Goal: Communication & Community: Connect with others

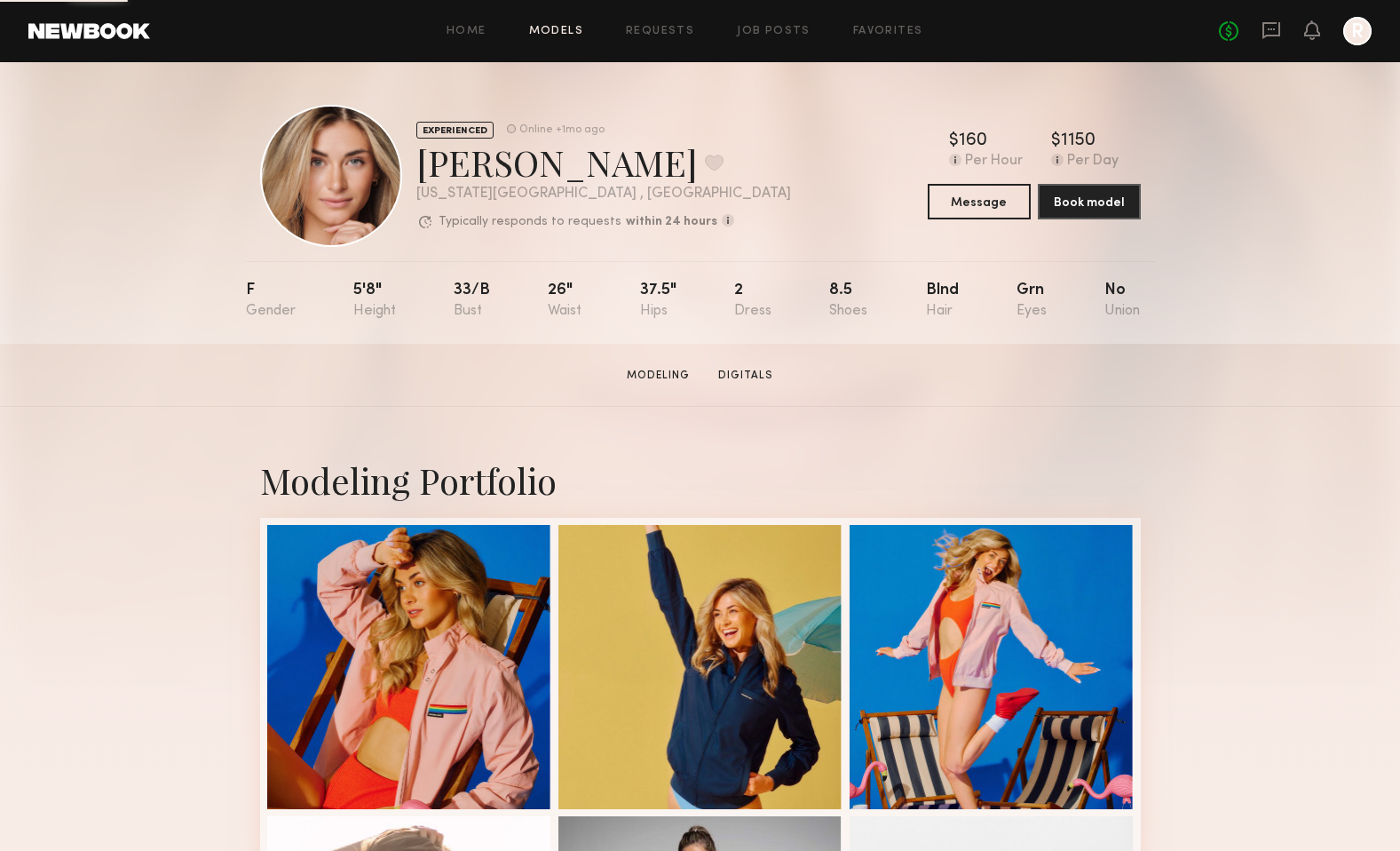
click at [555, 32] on link "Models" at bounding box center [556, 31] width 54 height 11
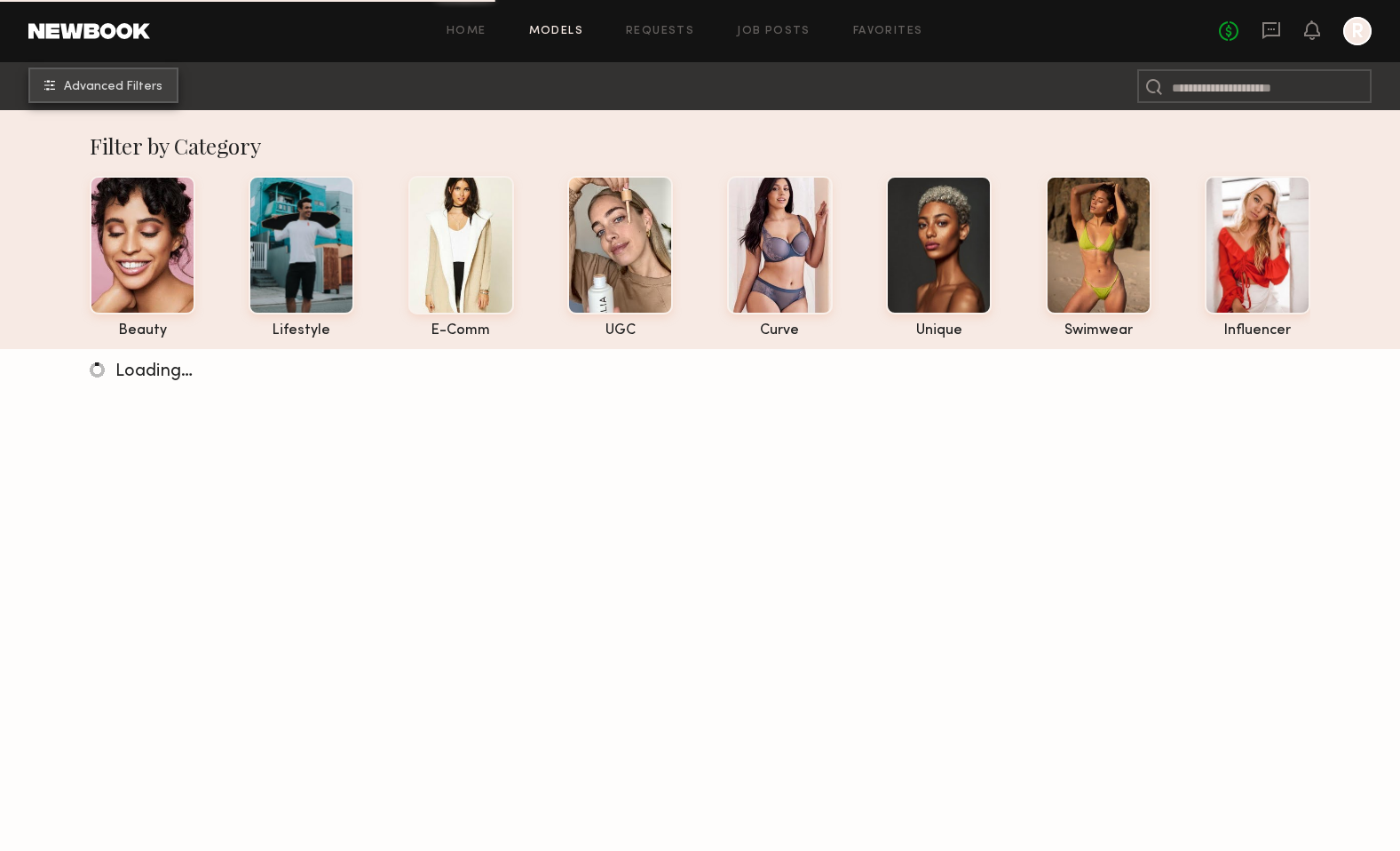
click at [136, 75] on button "Advanced Filters" at bounding box center [104, 85] width 150 height 35
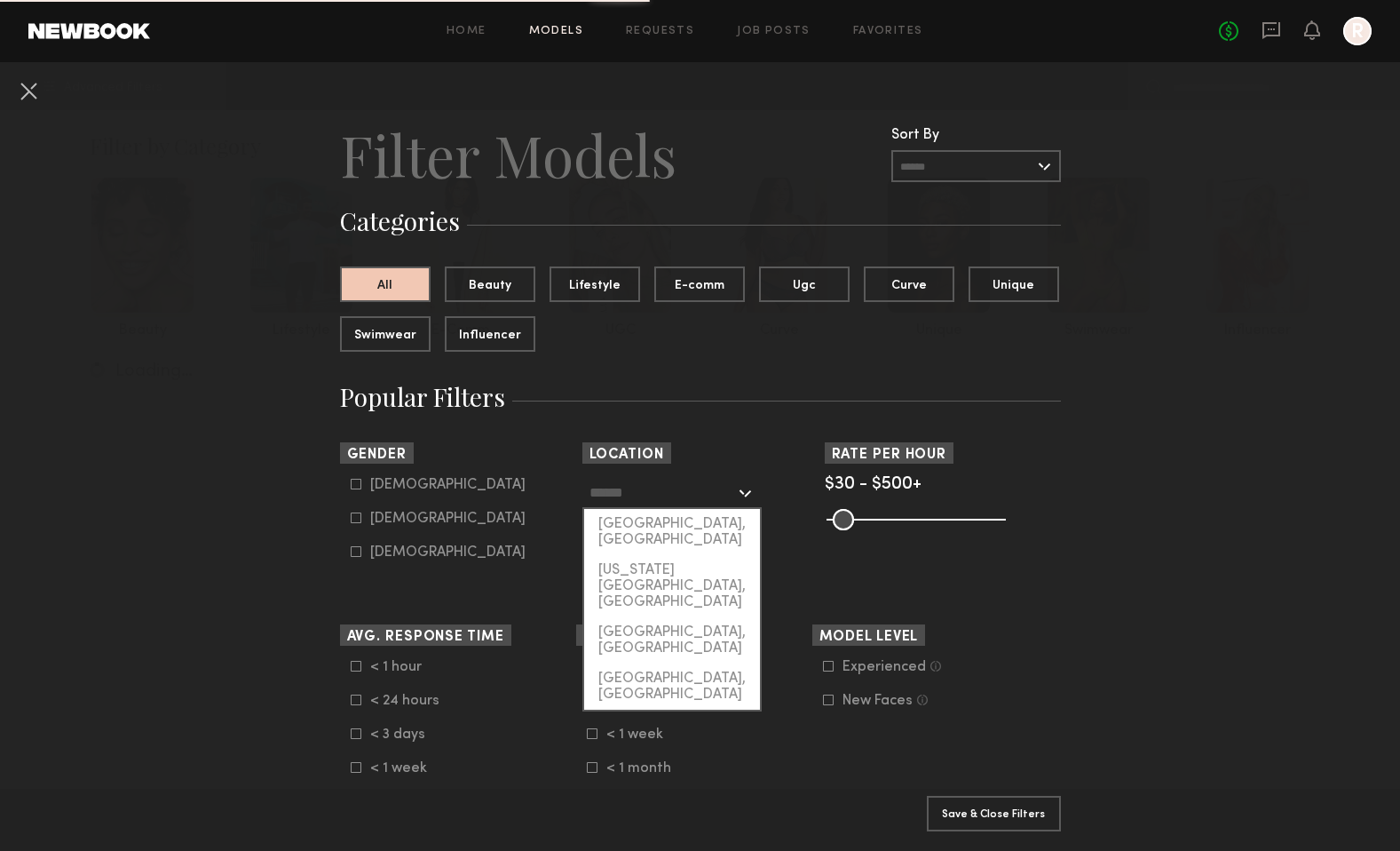
click at [632, 496] on input "text" at bounding box center [662, 492] width 145 height 31
drag, startPoint x: 637, startPoint y: 539, endPoint x: 637, endPoint y: 529, distance: 10.0
click at [637, 529] on div "Los Angeles, CA New York City, NY Brooklyn, NY Chicago, IL" at bounding box center [672, 609] width 180 height 203
click at [636, 527] on div "Los Angeles, CA" at bounding box center [672, 532] width 176 height 46
type input "**********"
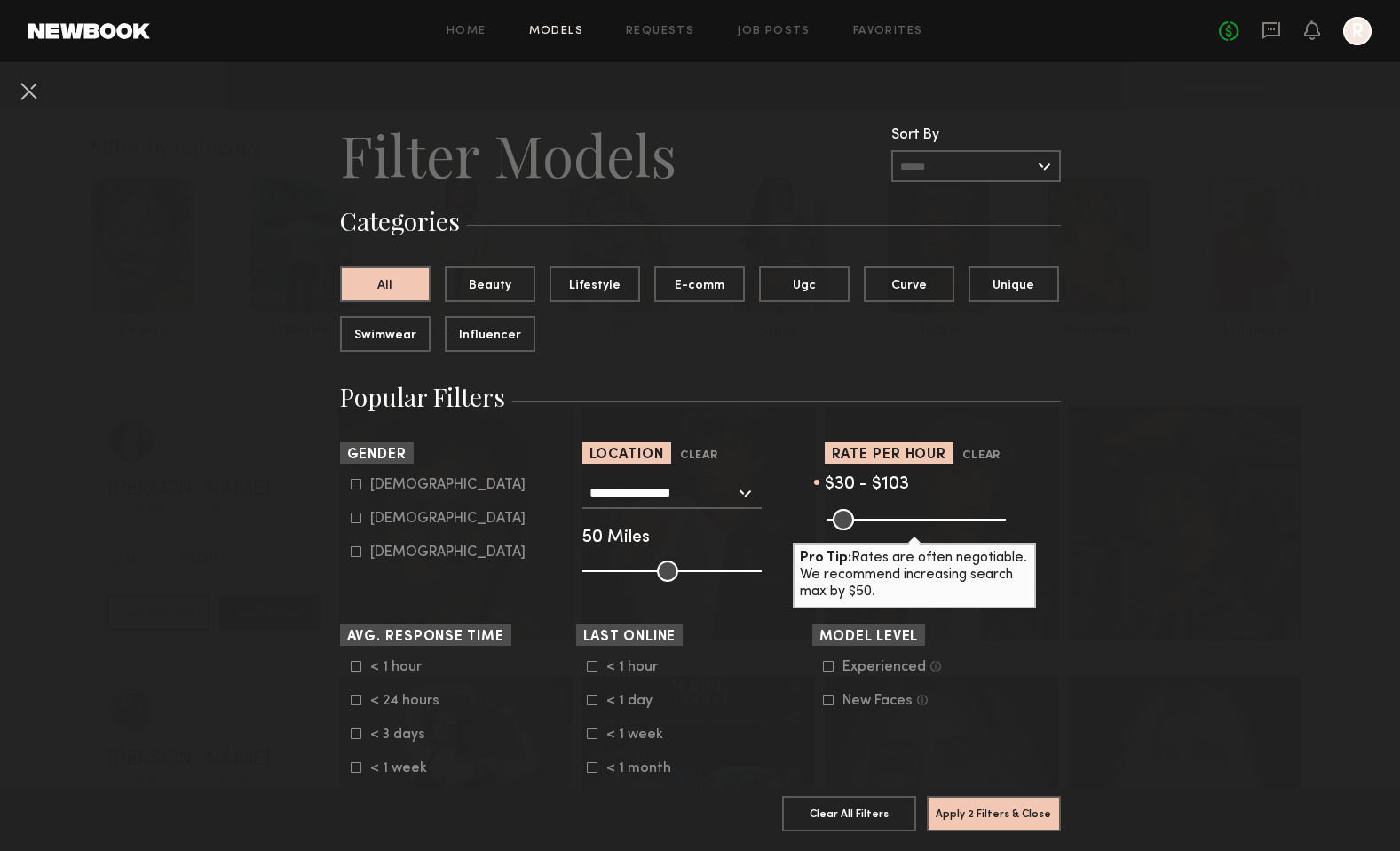
drag, startPoint x: 1003, startPoint y: 512, endPoint x: 861, endPoint y: 529, distance: 143.0
type input "***"
click at [861, 529] on input "range" at bounding box center [917, 519] width 180 height 21
click at [385, 519] on div "Female" at bounding box center [448, 519] width 156 height 11
type input "**"
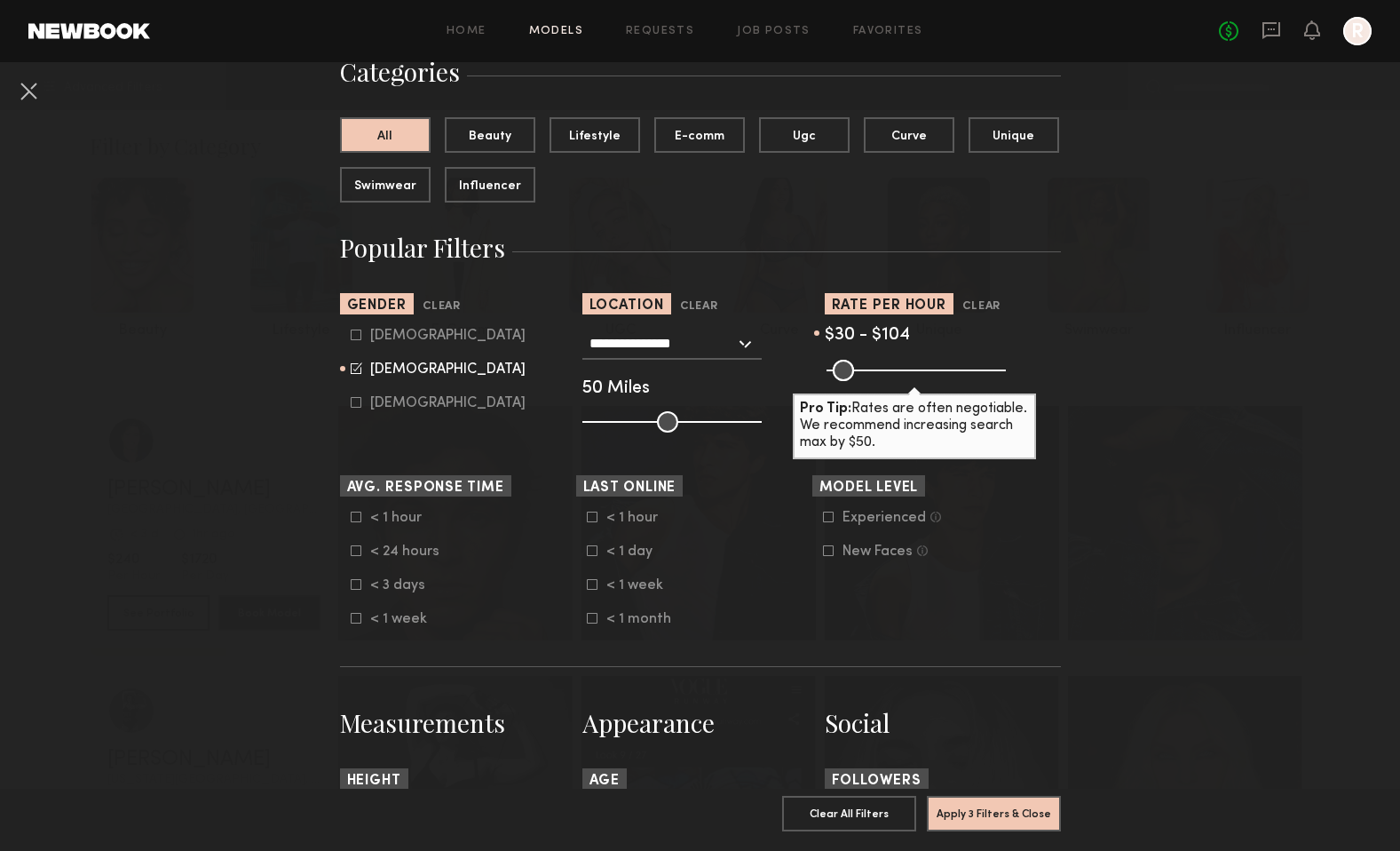
scroll to position [215, 0]
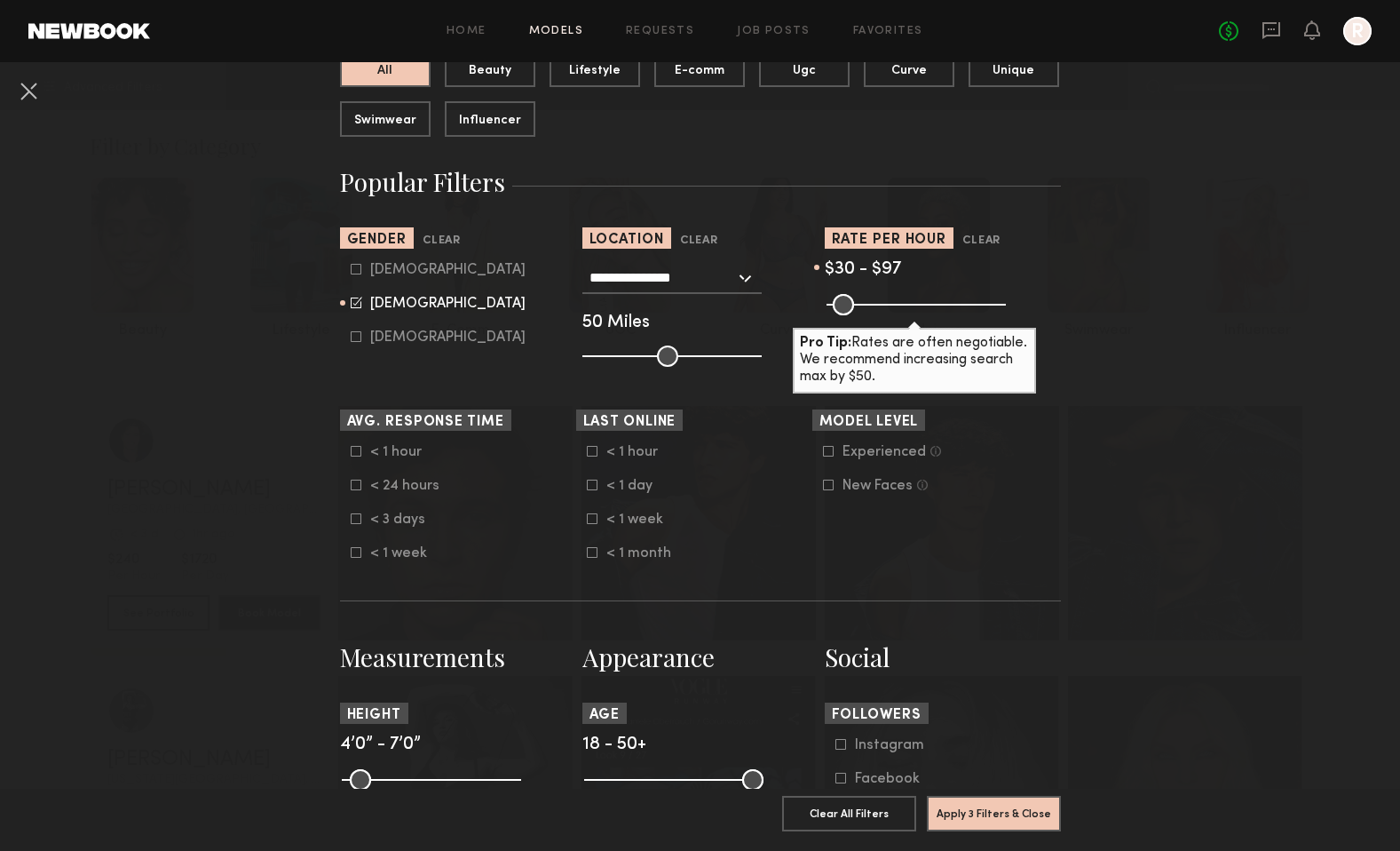
type input "**"
click at [858, 303] on input "range" at bounding box center [917, 304] width 180 height 21
click at [948, 809] on button "Apply 3 Filters & Close" at bounding box center [994, 812] width 134 height 35
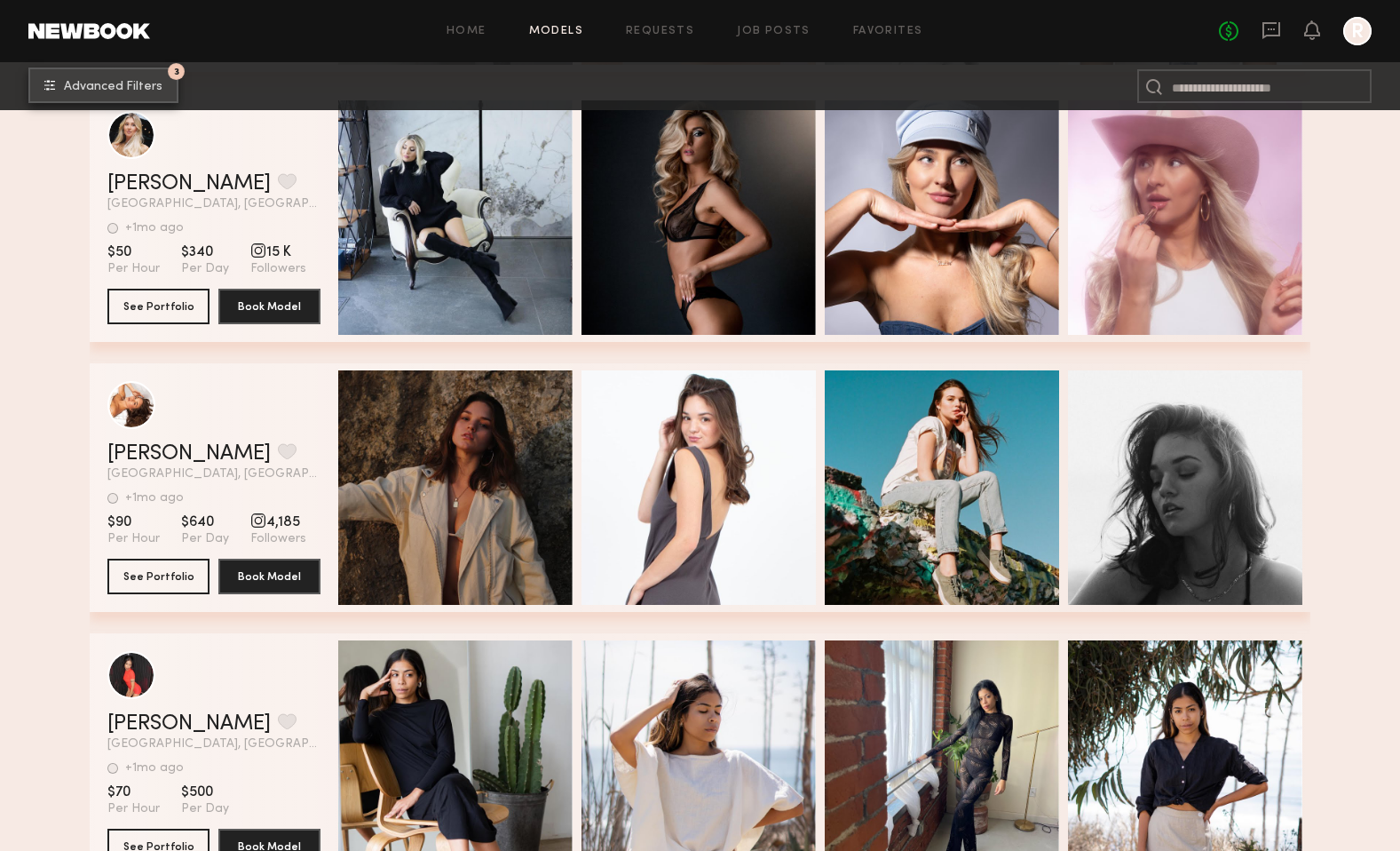
scroll to position [13378, 0]
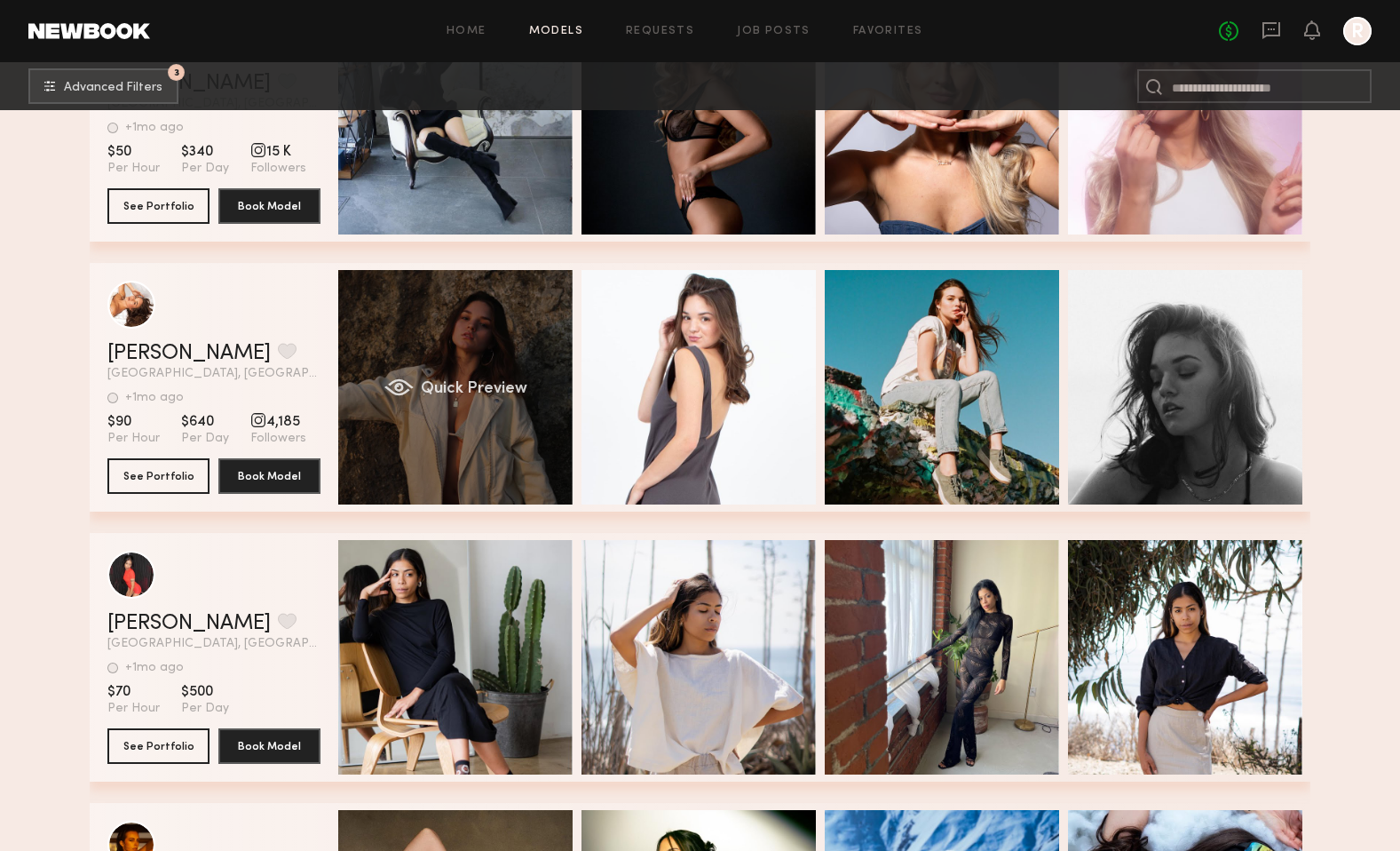
click at [477, 440] on div "Quick Preview" at bounding box center [455, 386] width 234 height 234
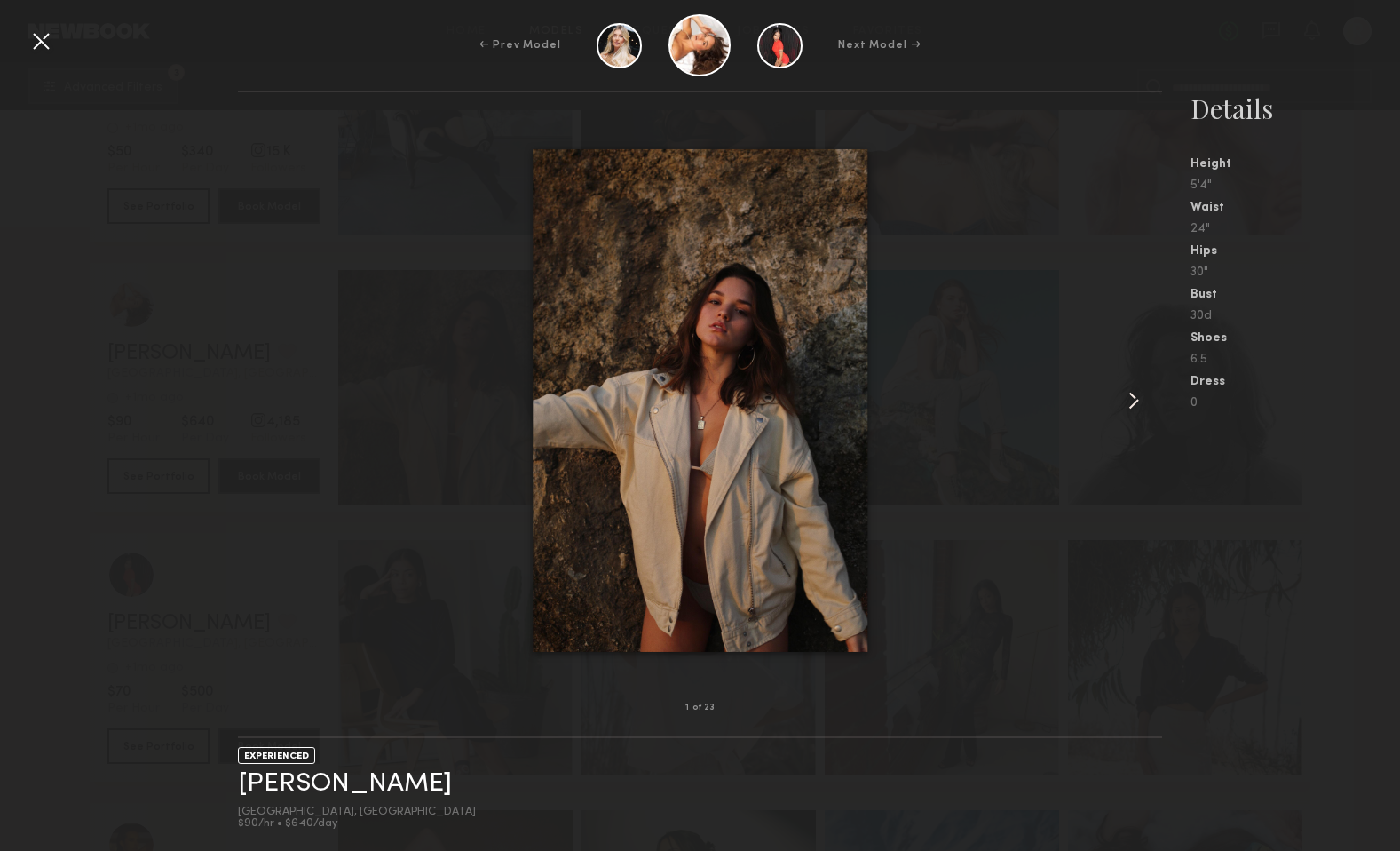
click at [1121, 407] on common-icon at bounding box center [1133, 400] width 29 height 29
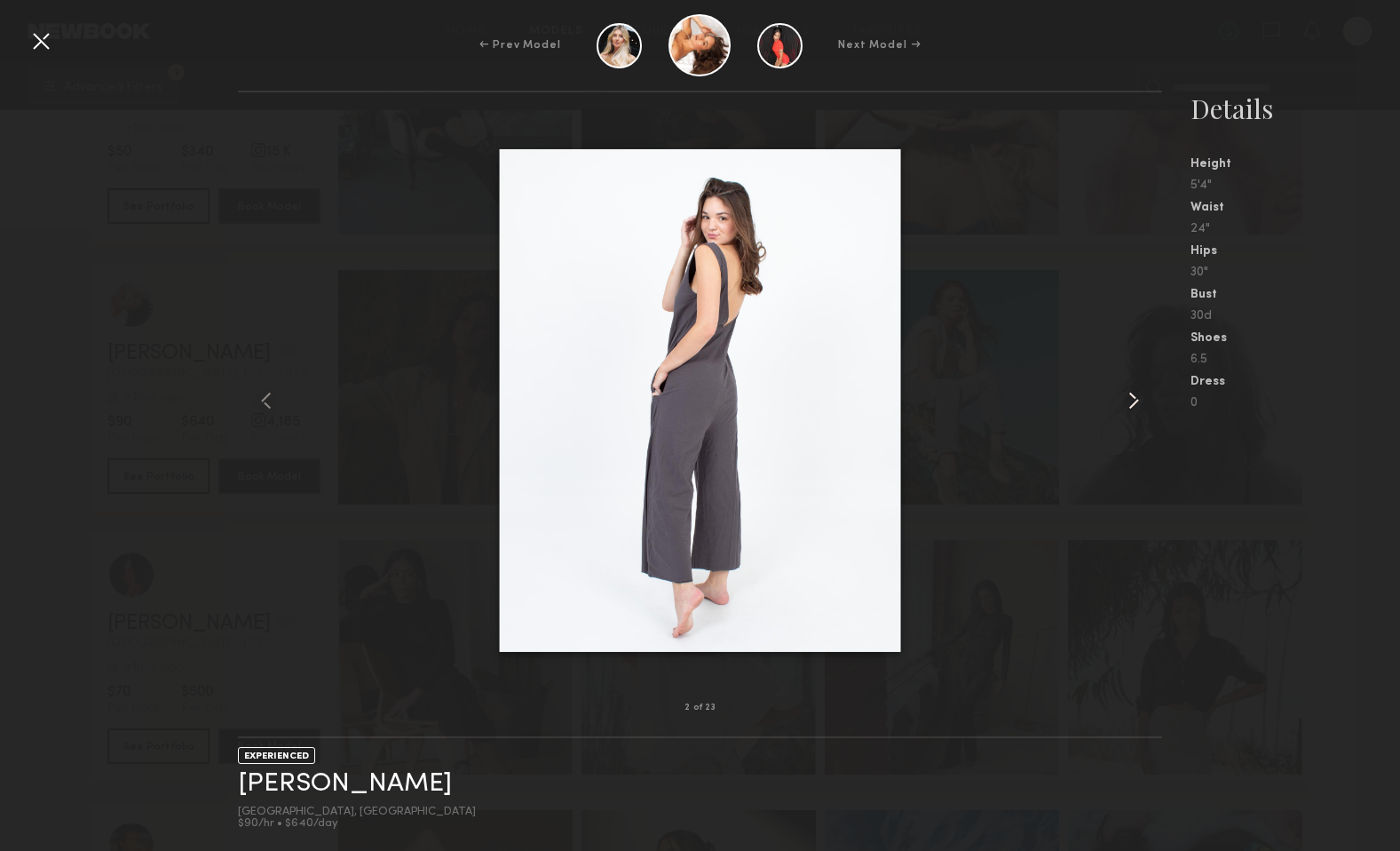
click at [1126, 406] on common-icon at bounding box center [1133, 400] width 29 height 29
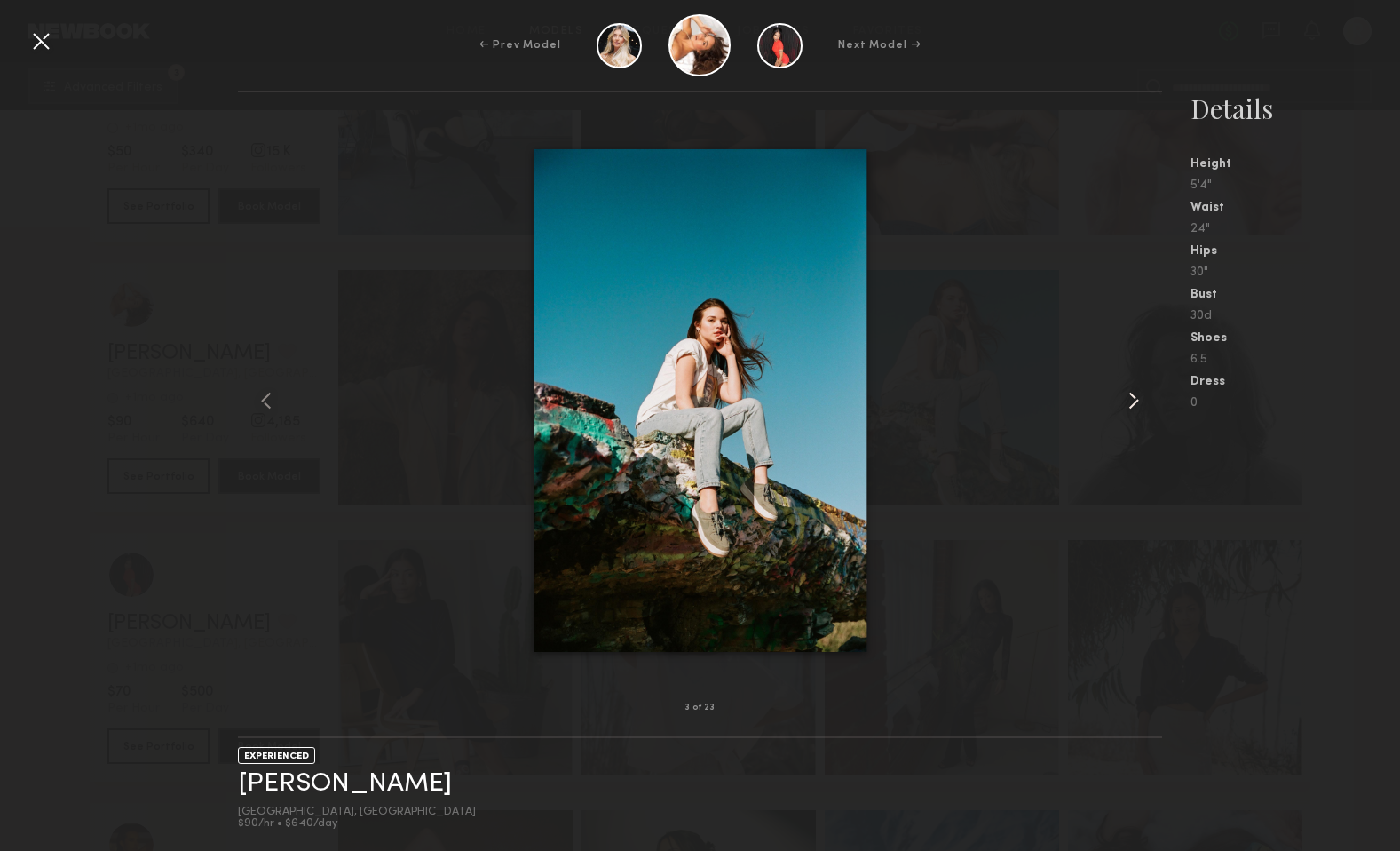
click at [1126, 406] on common-icon at bounding box center [1133, 400] width 29 height 29
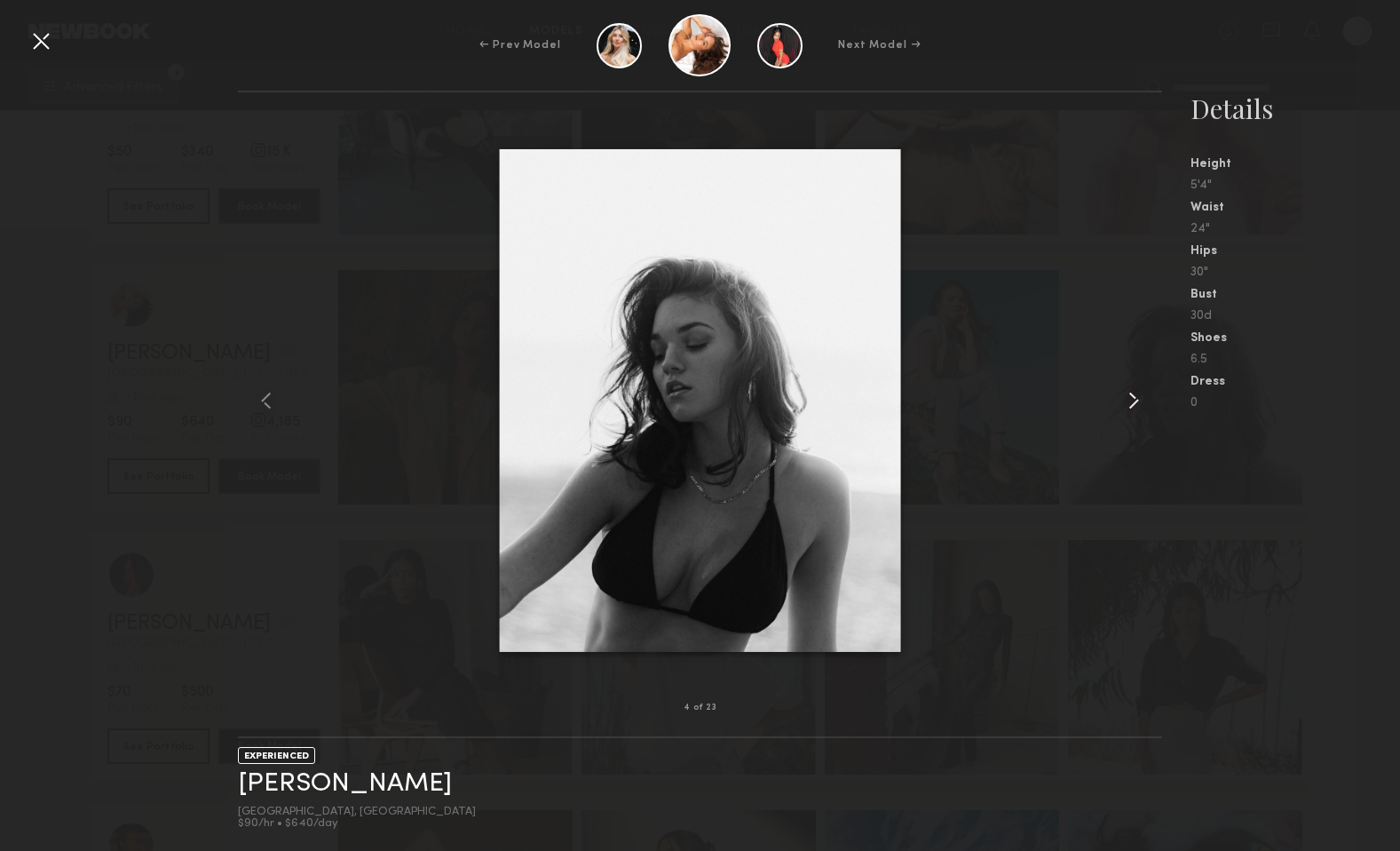
click at [1126, 406] on common-icon at bounding box center [1133, 400] width 29 height 29
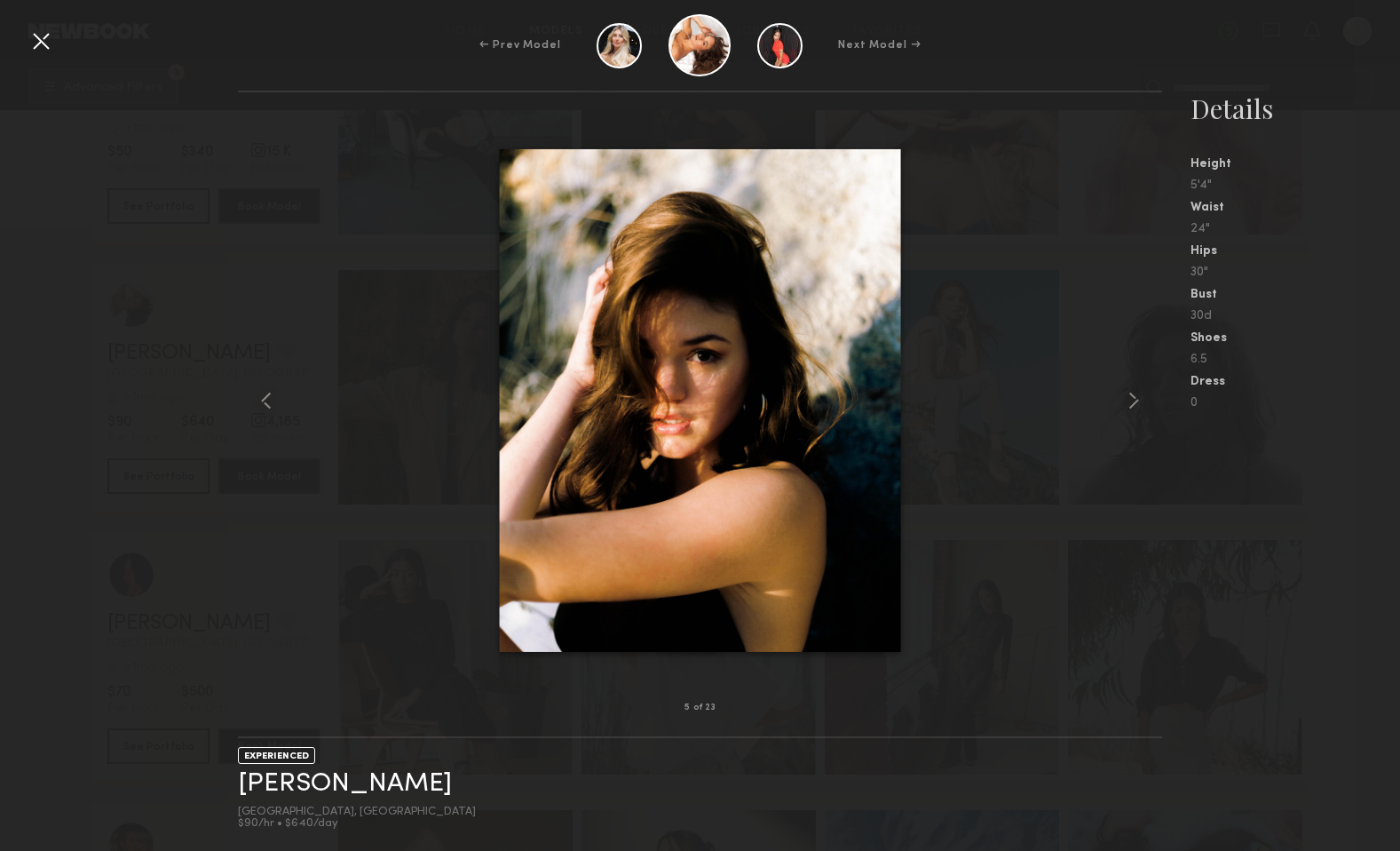
click at [206, 380] on div "5 of 23 EXPERIENCED Jenna T. Los Angeles, CA $90/hr • $640/day Details Height 5…" at bounding box center [700, 470] width 1400 height 760
click at [152, 359] on div "5 of 23 EXPERIENCED Jenna T. Los Angeles, CA $90/hr • $640/day Details Height 5…" at bounding box center [700, 470] width 1400 height 760
click at [50, 52] on div at bounding box center [41, 41] width 29 height 29
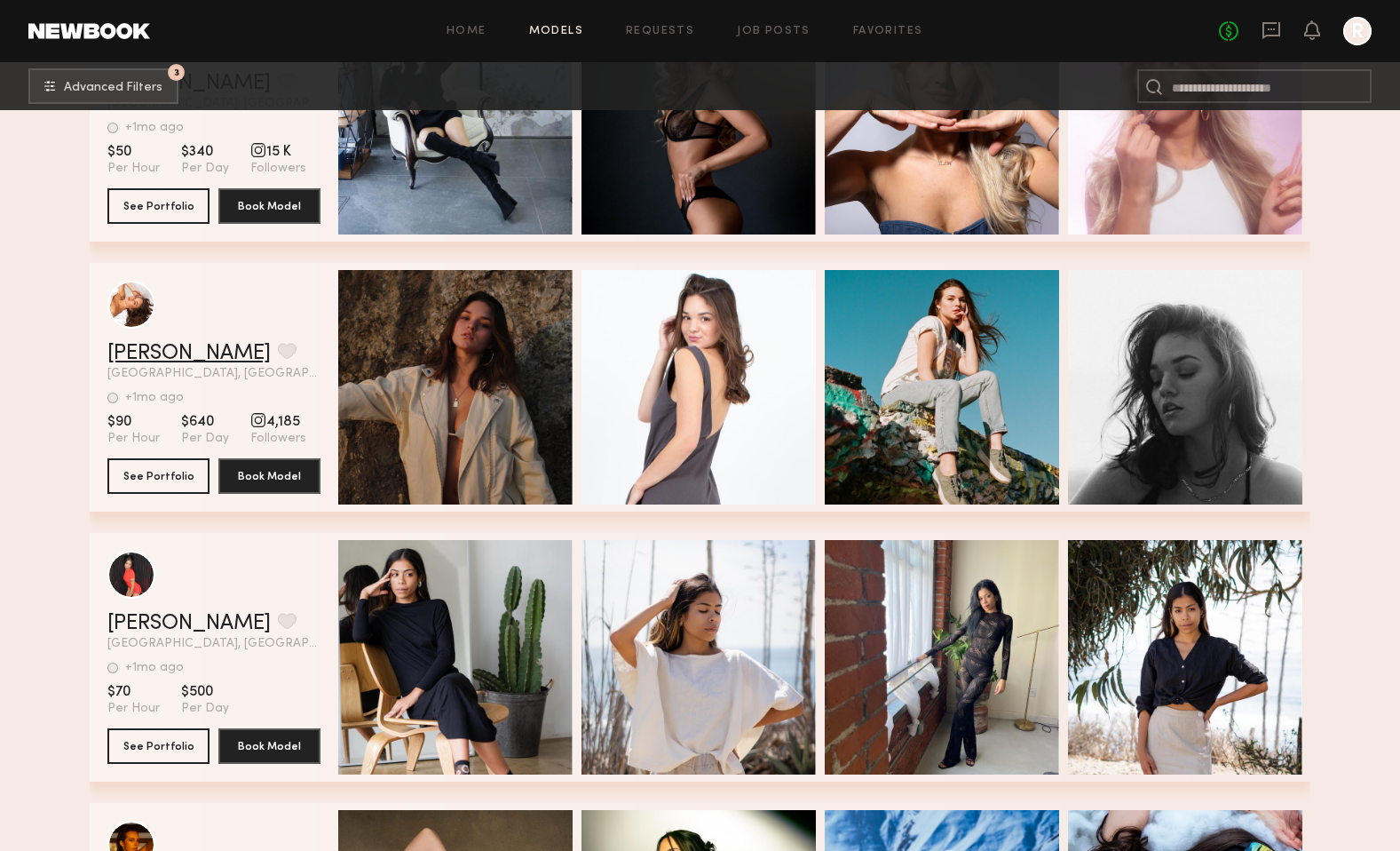
click at [146, 350] on link "Jenna T." at bounding box center [189, 353] width 163 height 21
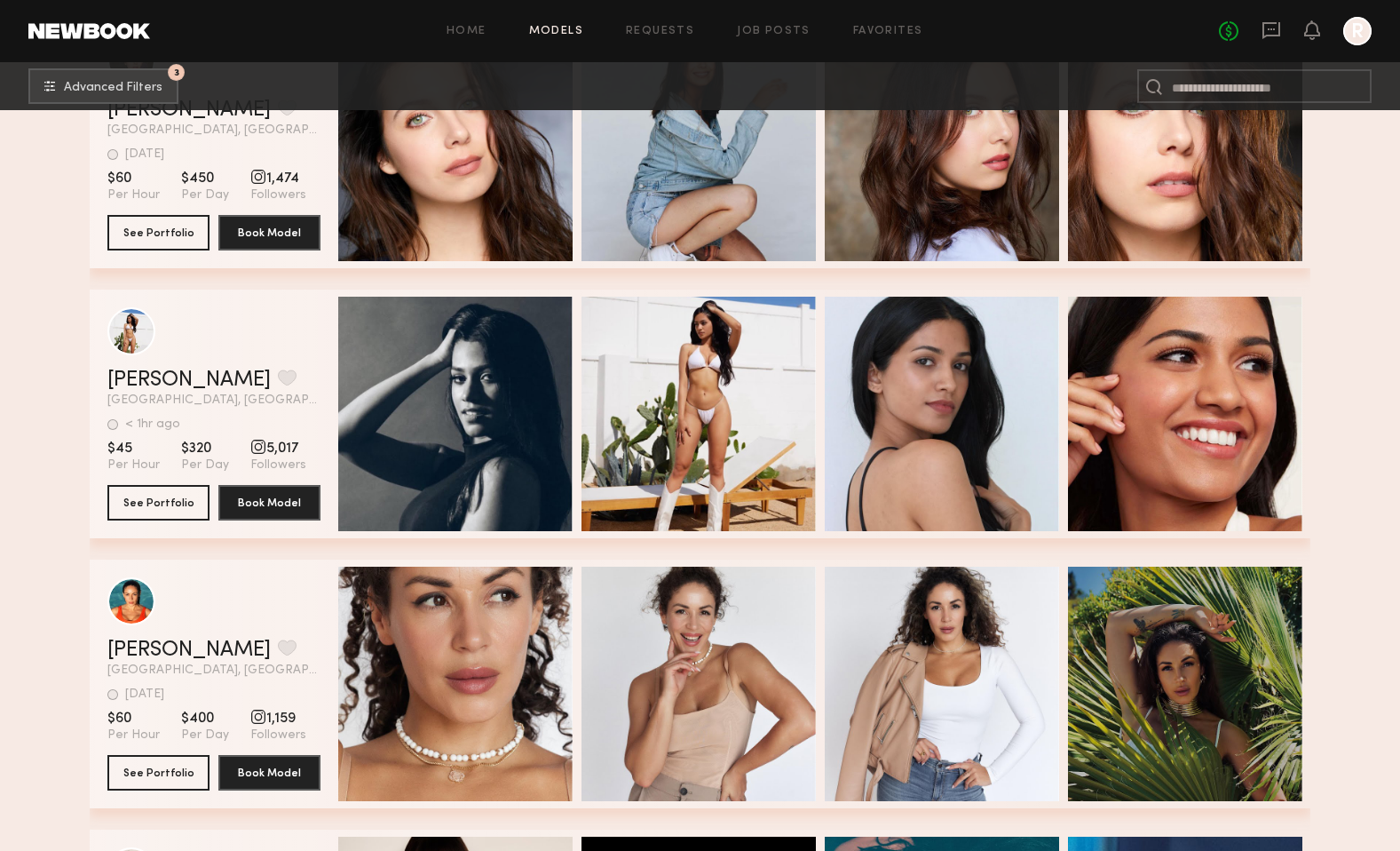
scroll to position [20170, 0]
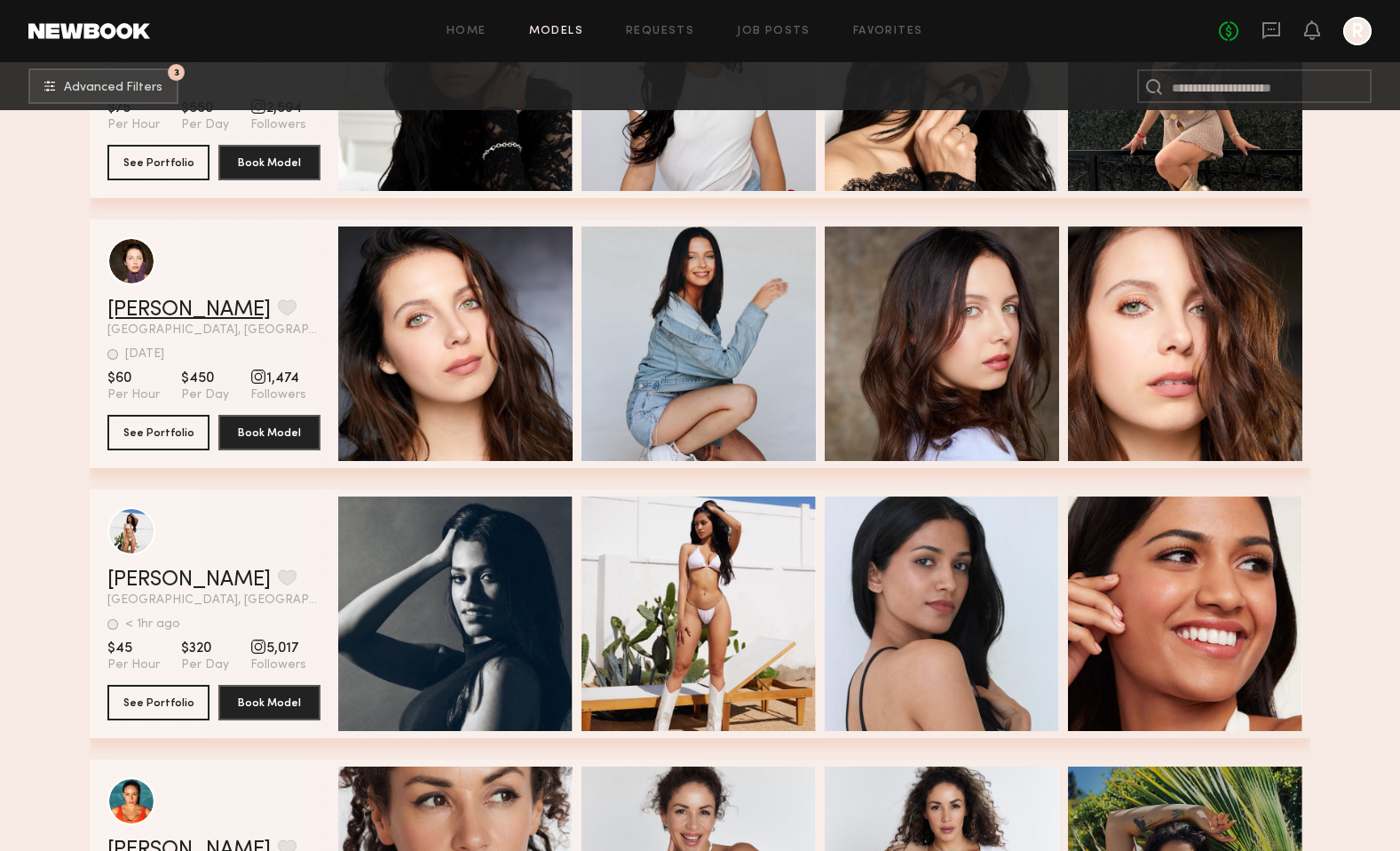
click at [165, 312] on link "Scarlett B." at bounding box center [189, 309] width 163 height 21
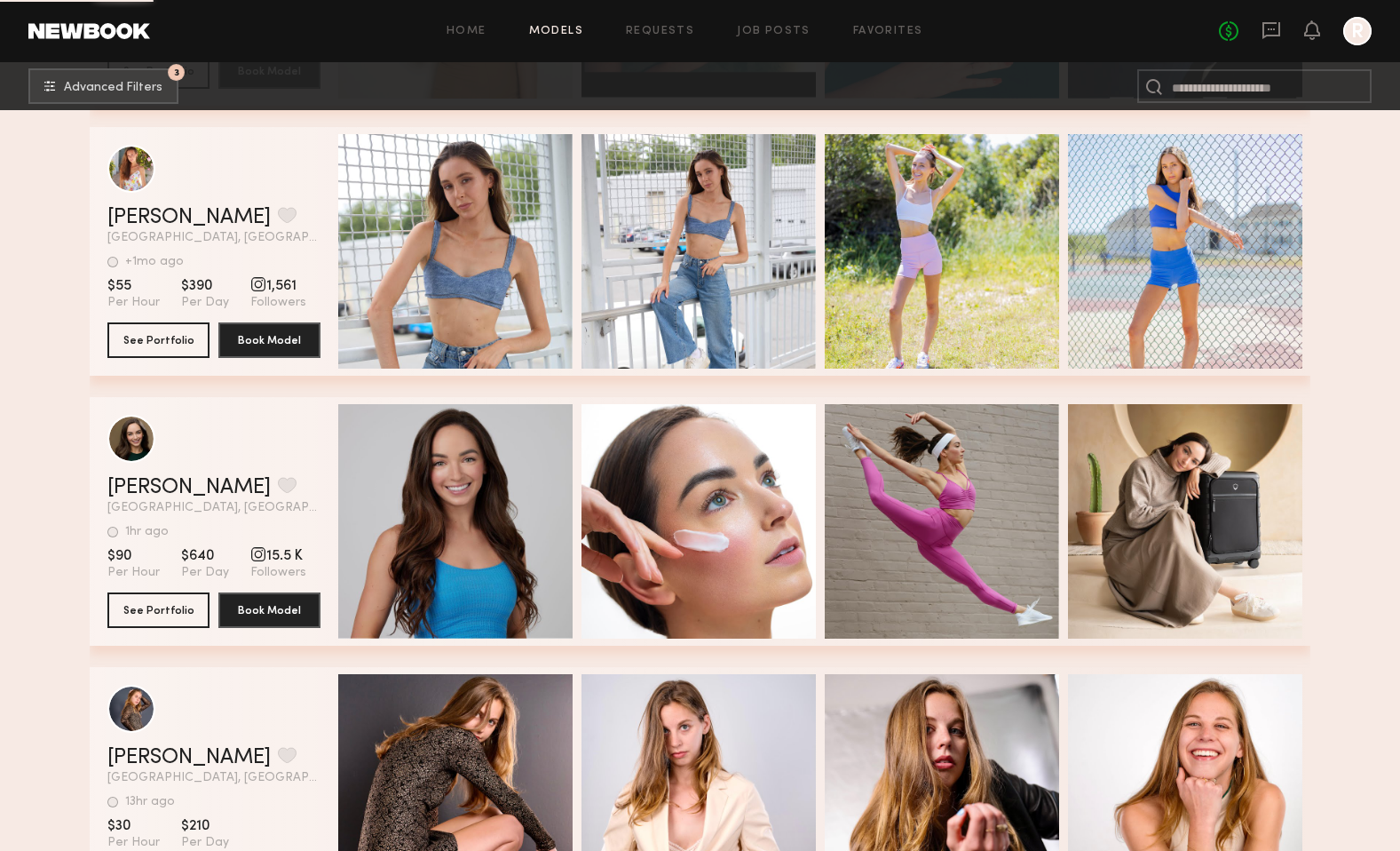
scroll to position [21339, 0]
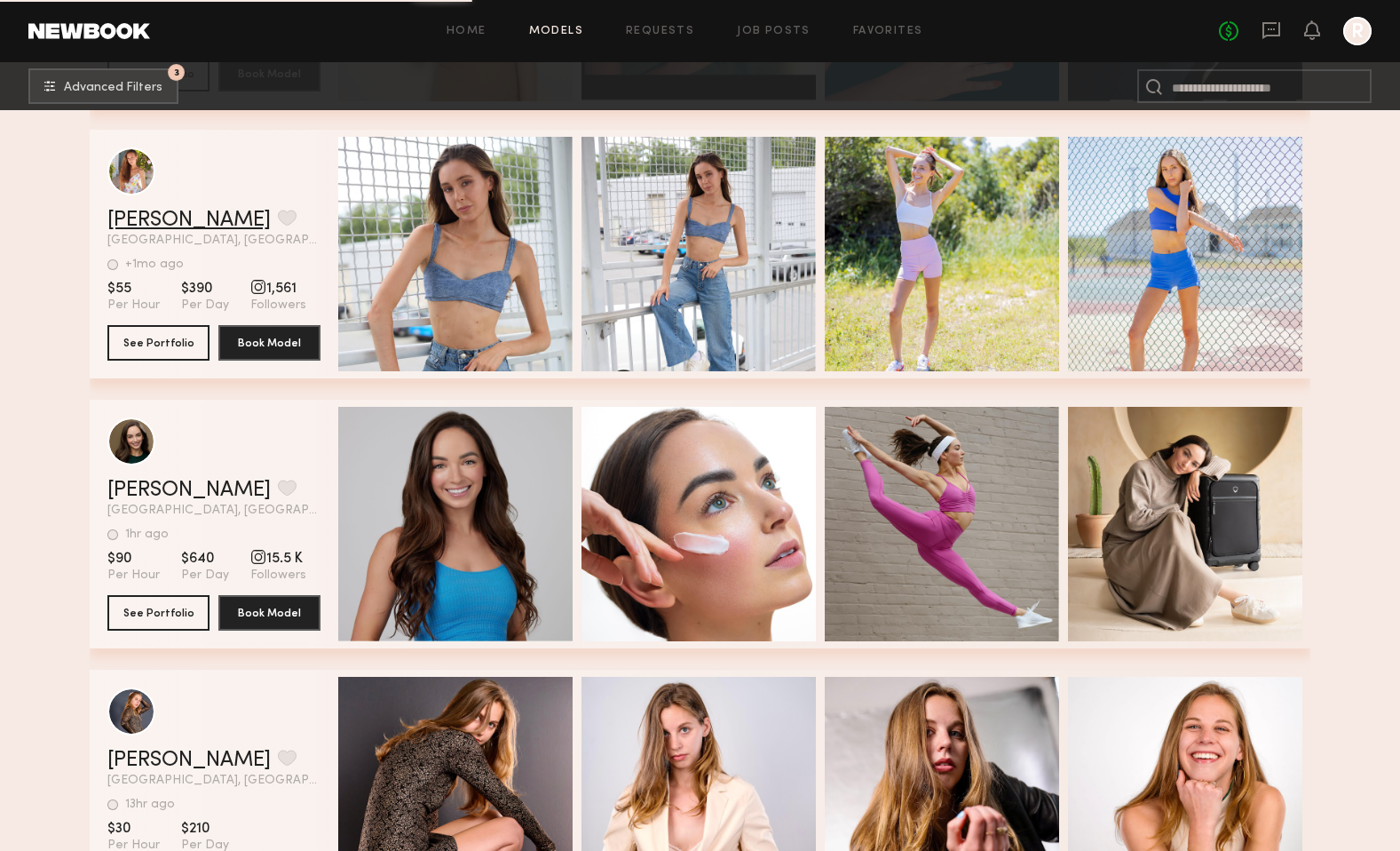
click at [174, 222] on link "Annabelle O." at bounding box center [189, 219] width 163 height 21
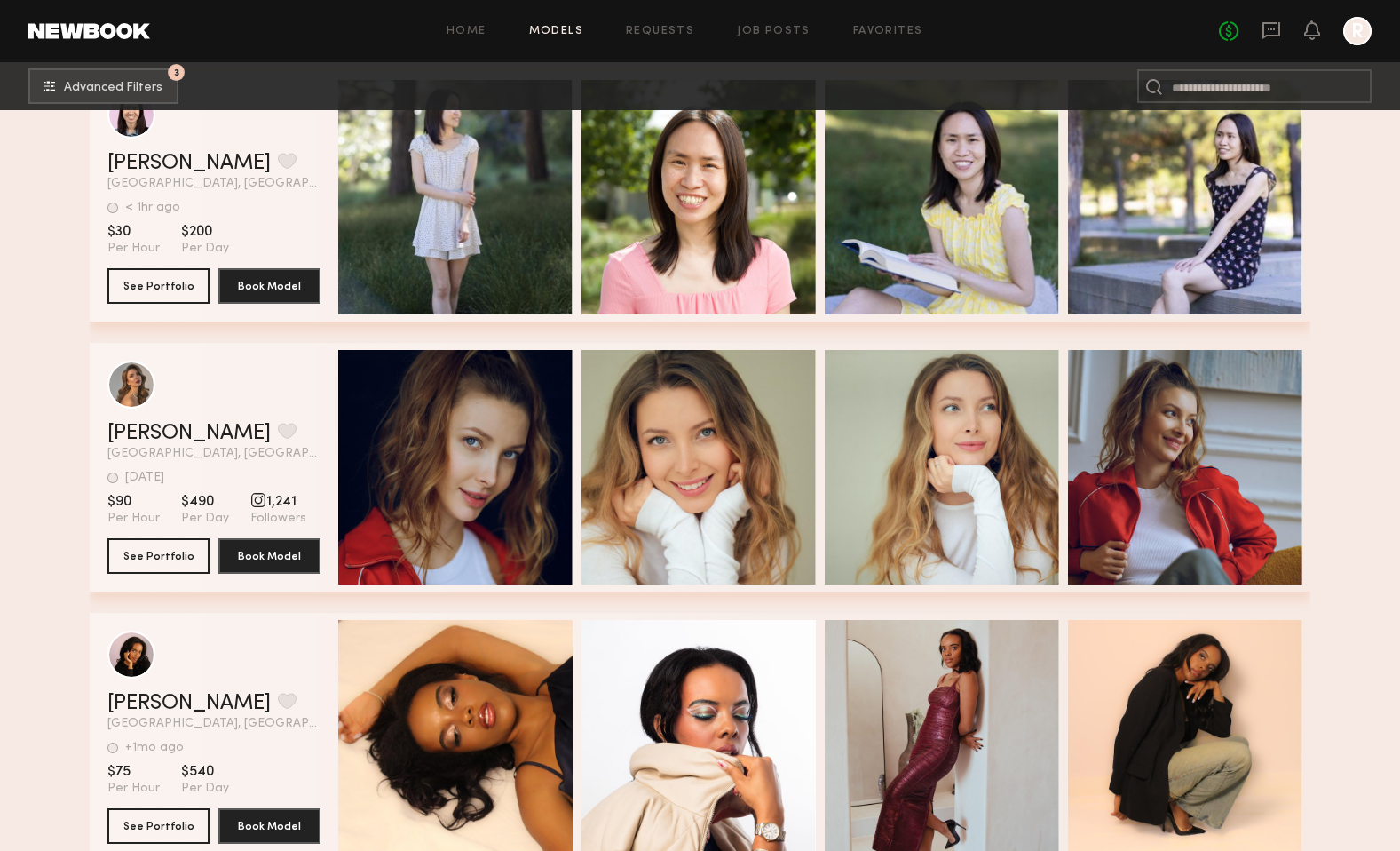
scroll to position [23020, 0]
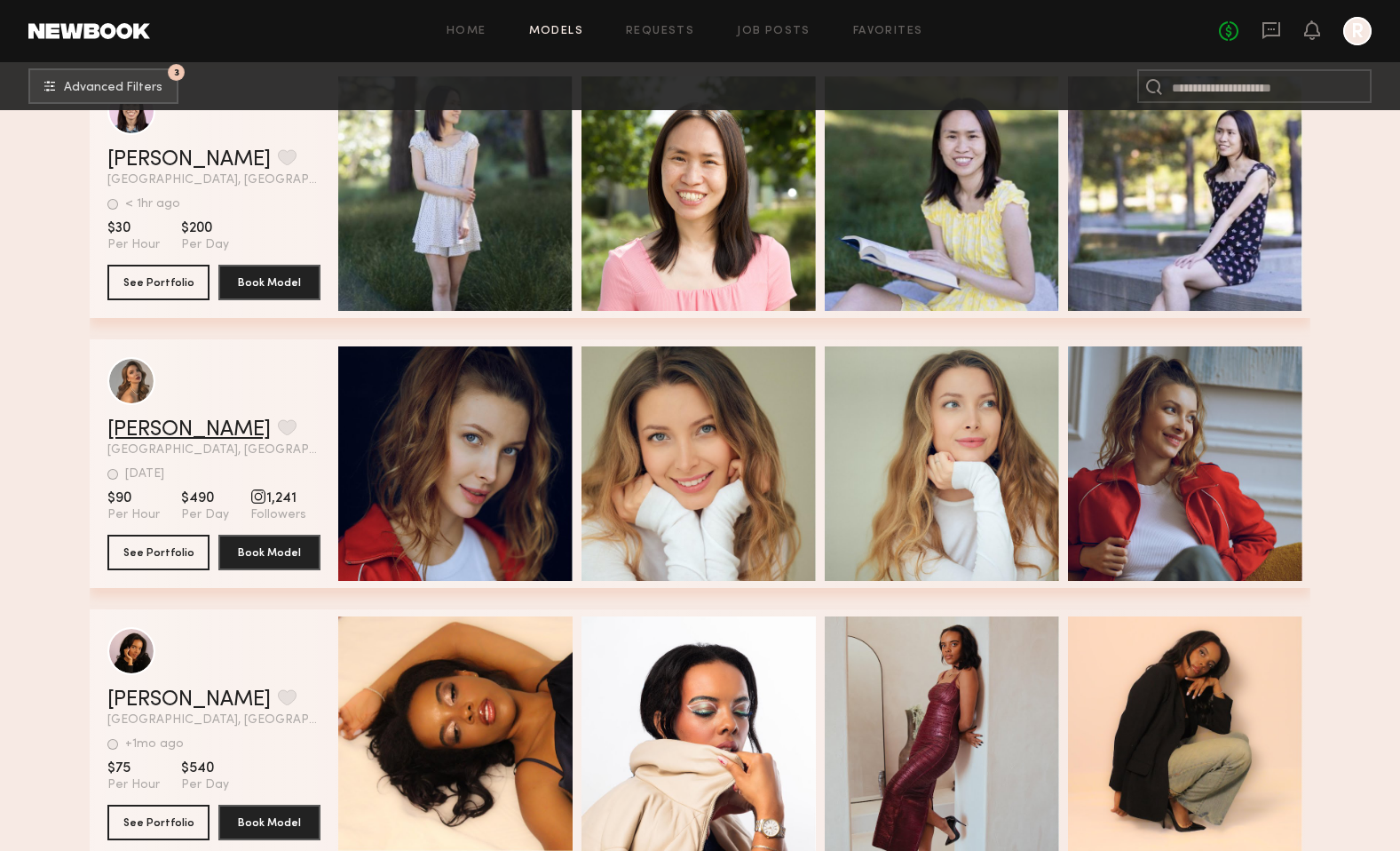
click at [181, 427] on link "Kristina M." at bounding box center [189, 430] width 163 height 21
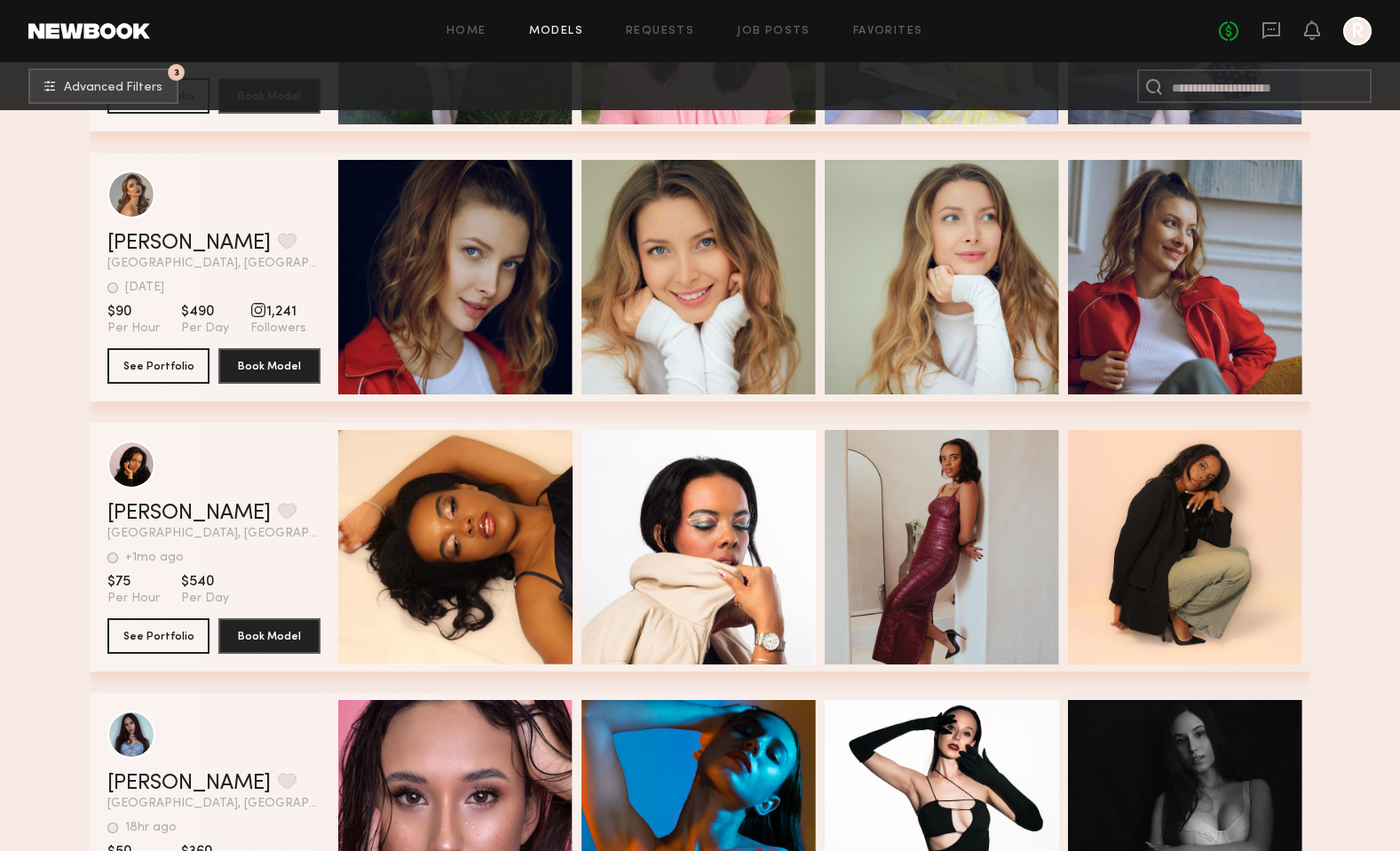
scroll to position [23172, 0]
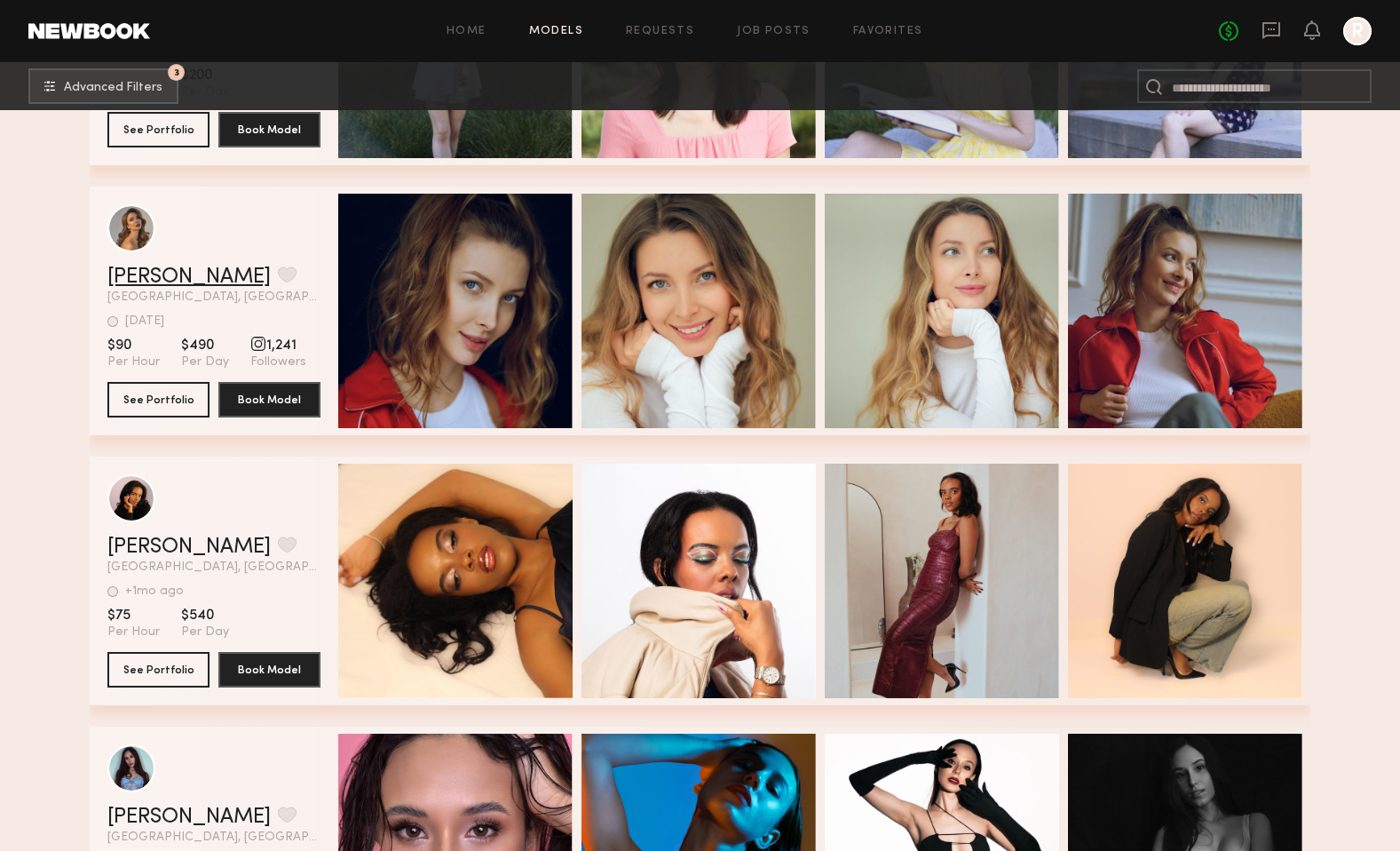
click at [162, 273] on link "Kristina M." at bounding box center [189, 277] width 163 height 21
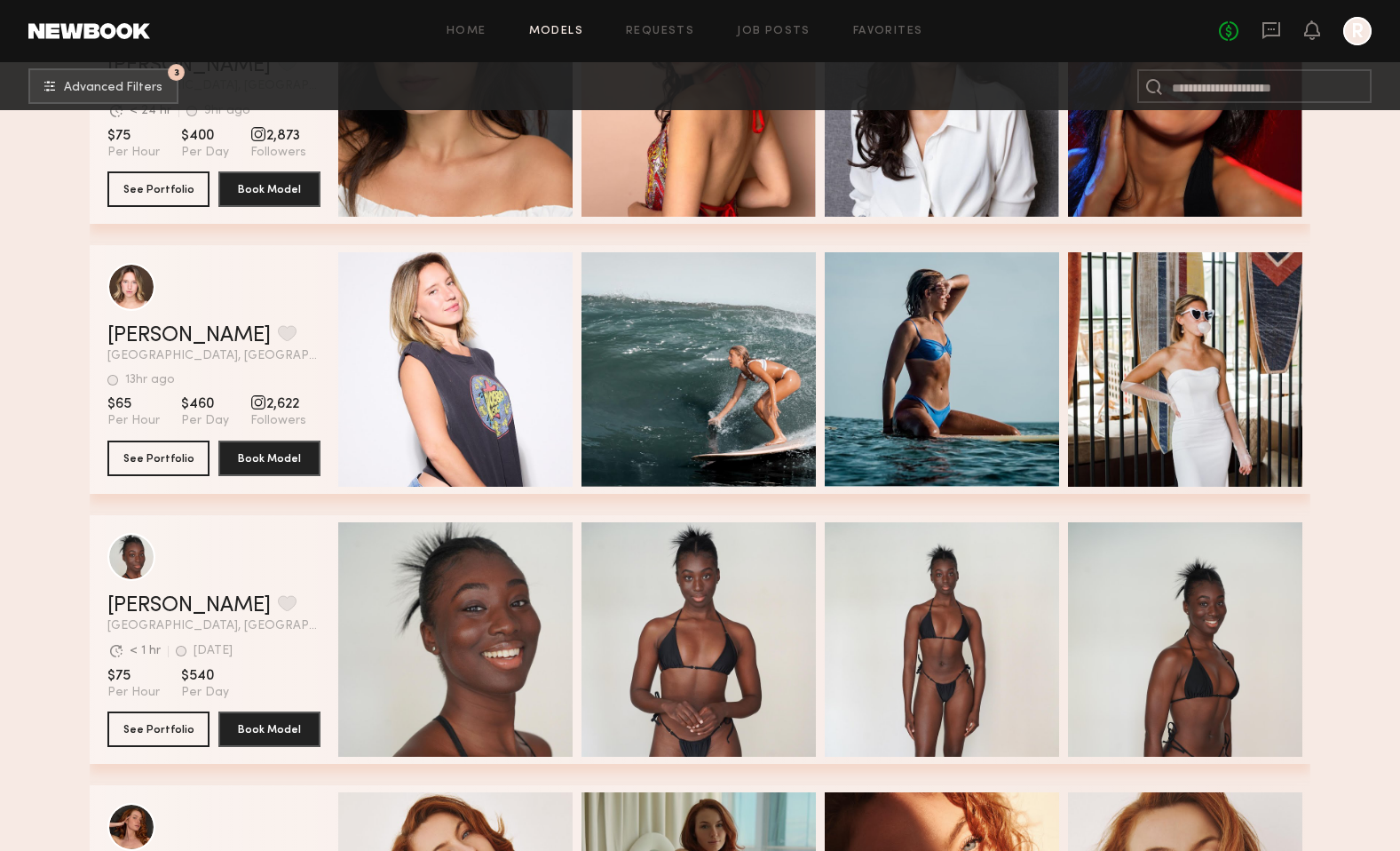
scroll to position [24491, 0]
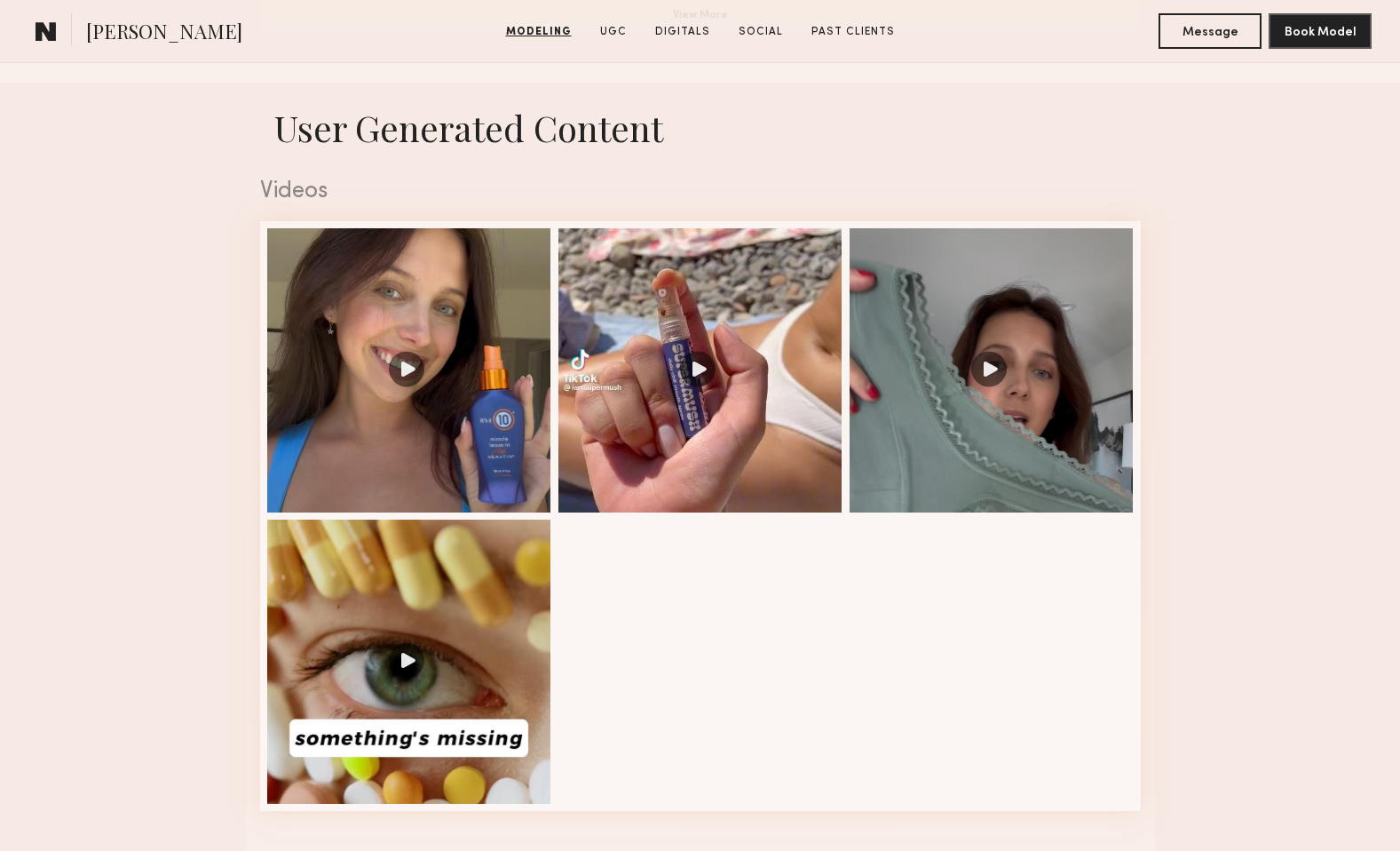
scroll to position [1727, 0]
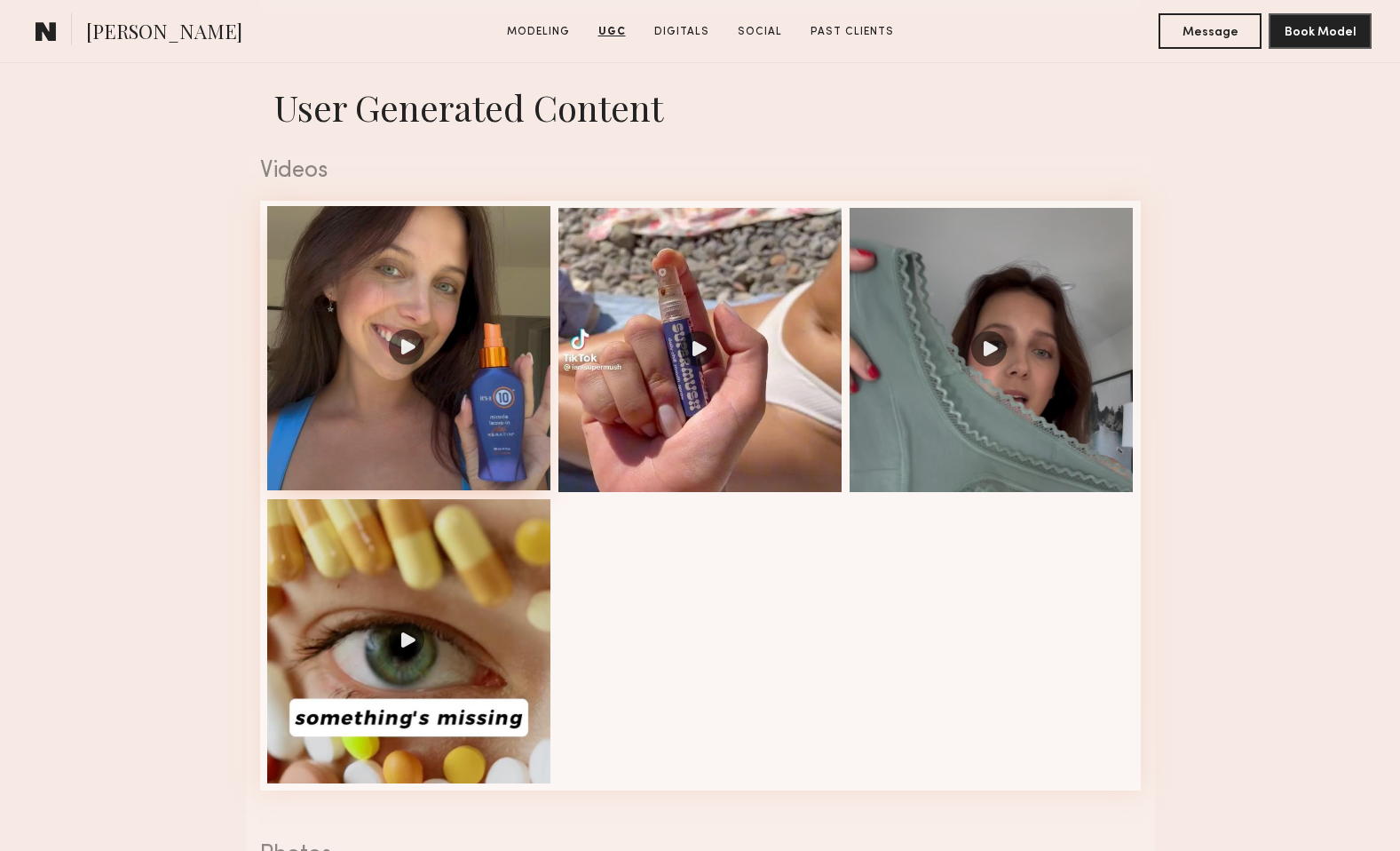
click at [480, 326] on div at bounding box center [409, 347] width 284 height 284
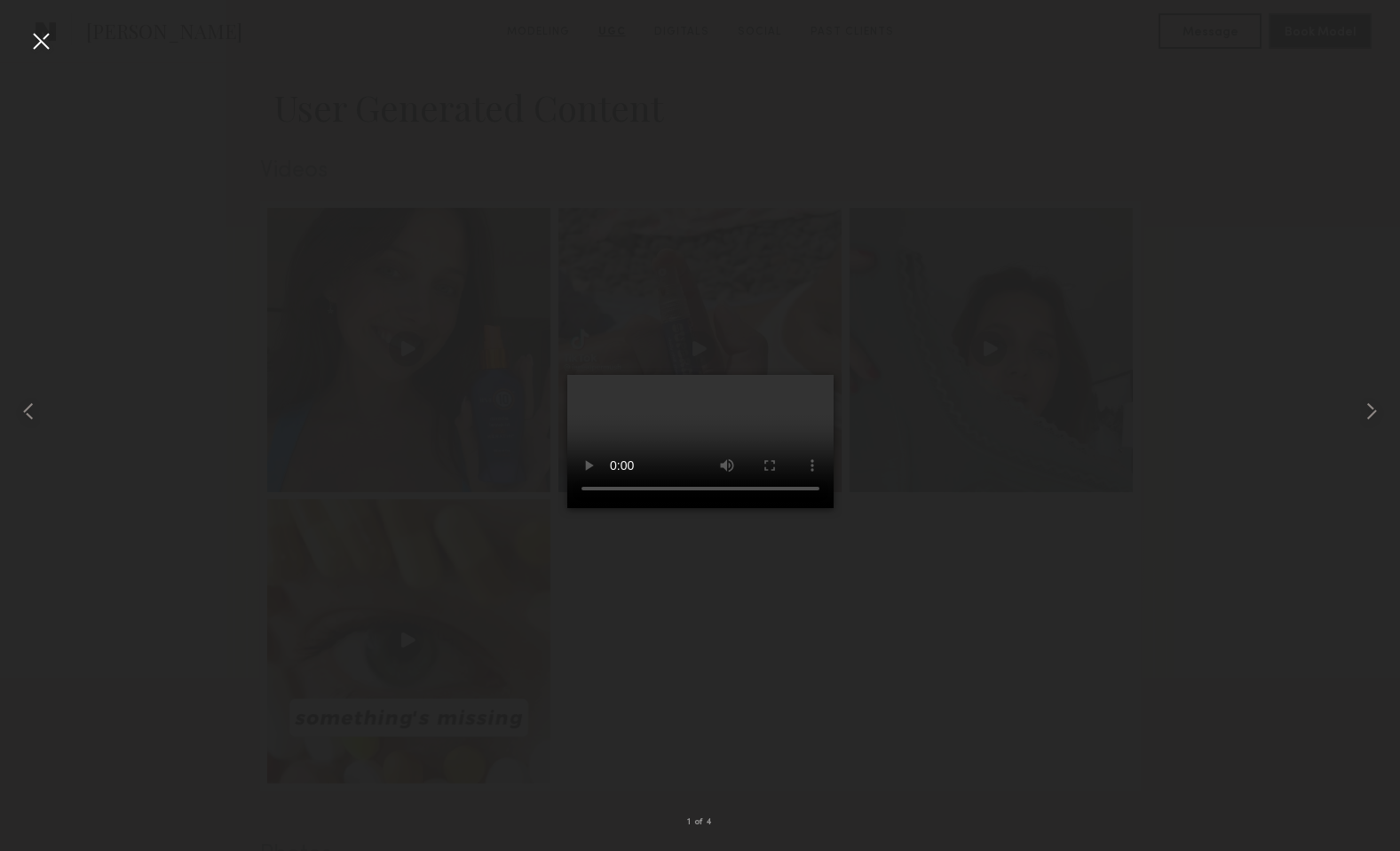
click at [190, 378] on div at bounding box center [700, 411] width 1400 height 766
click at [33, 41] on div at bounding box center [41, 41] width 29 height 29
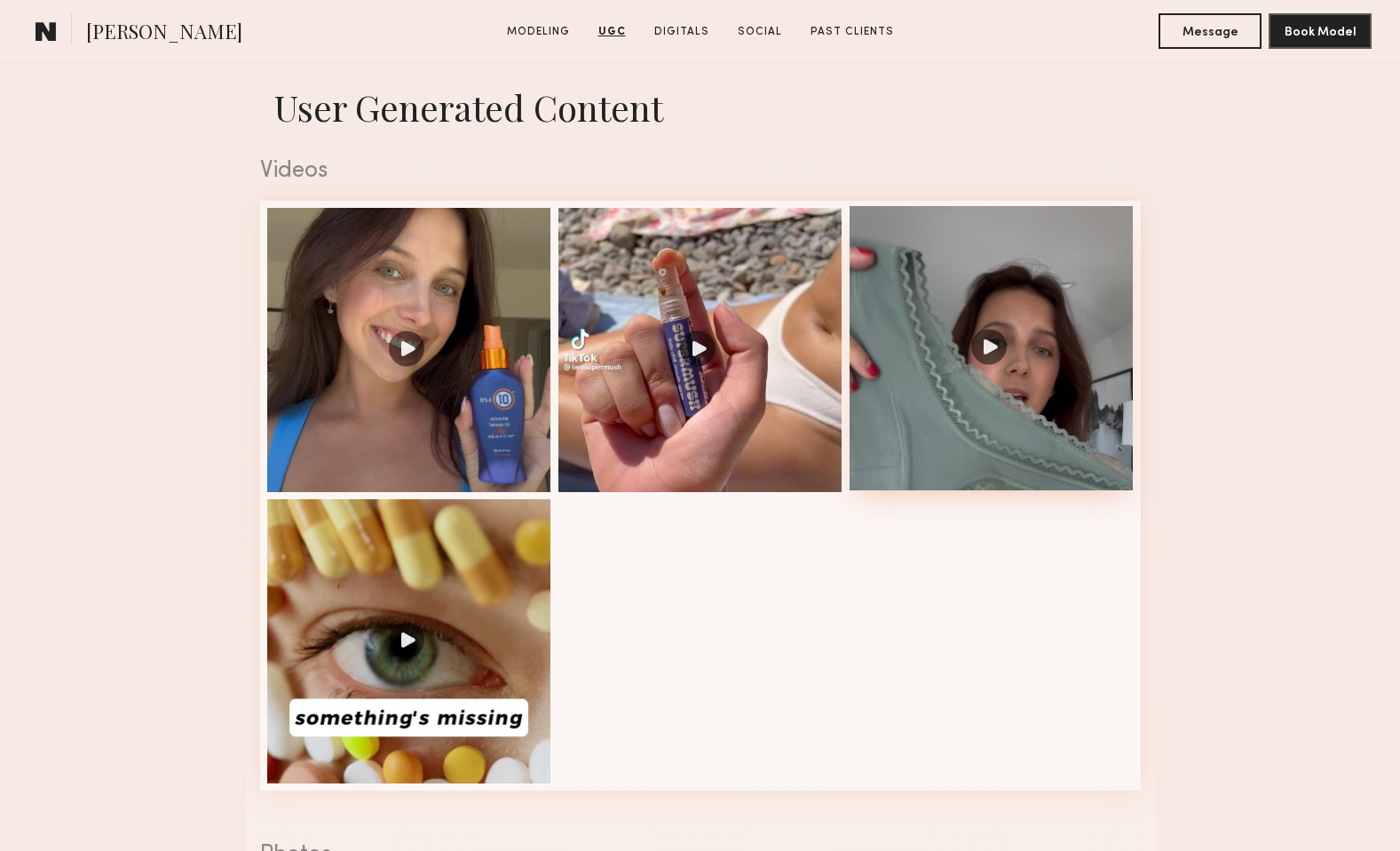
click at [1083, 478] on div at bounding box center [992, 347] width 284 height 284
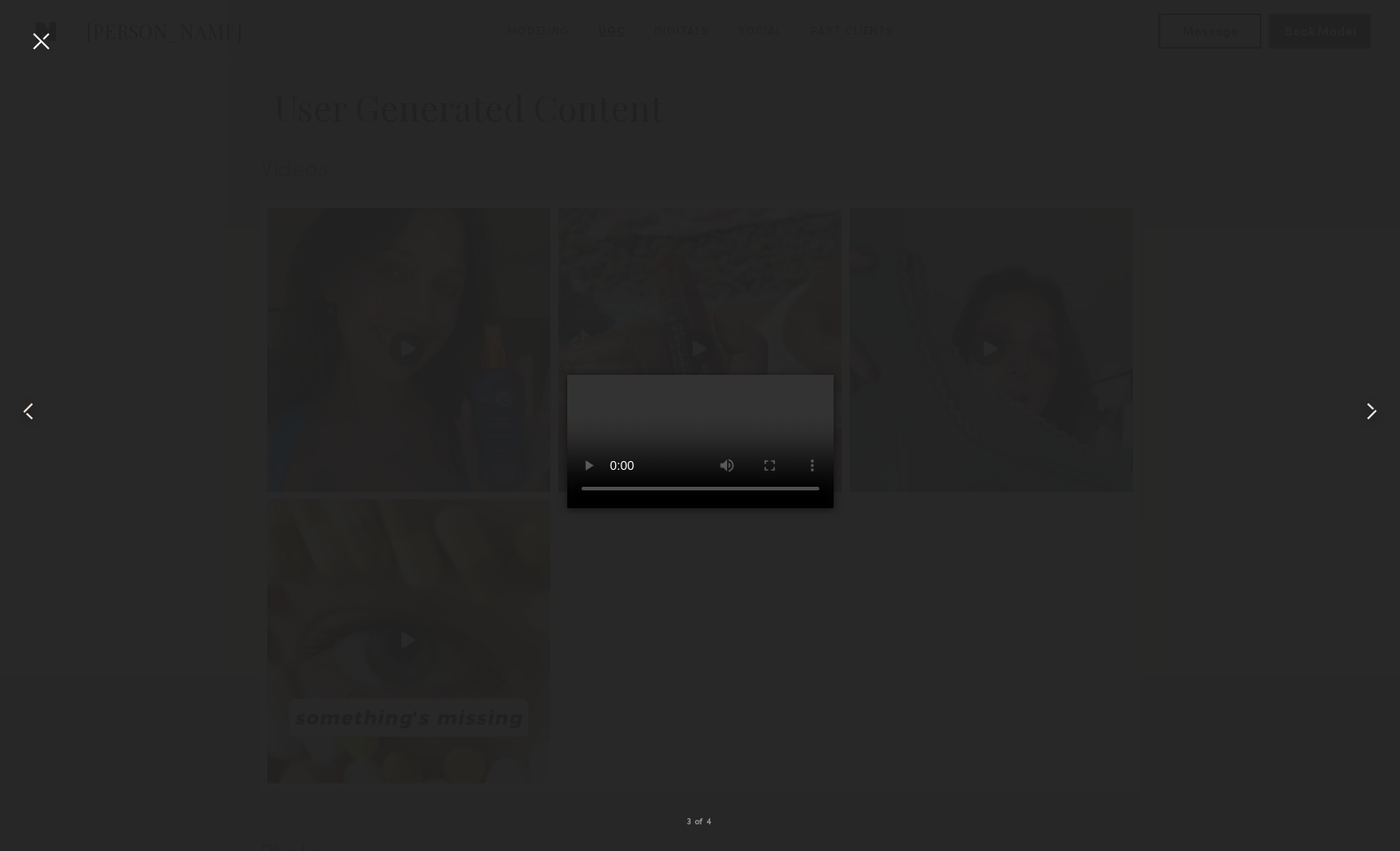
click at [44, 44] on div at bounding box center [41, 41] width 29 height 29
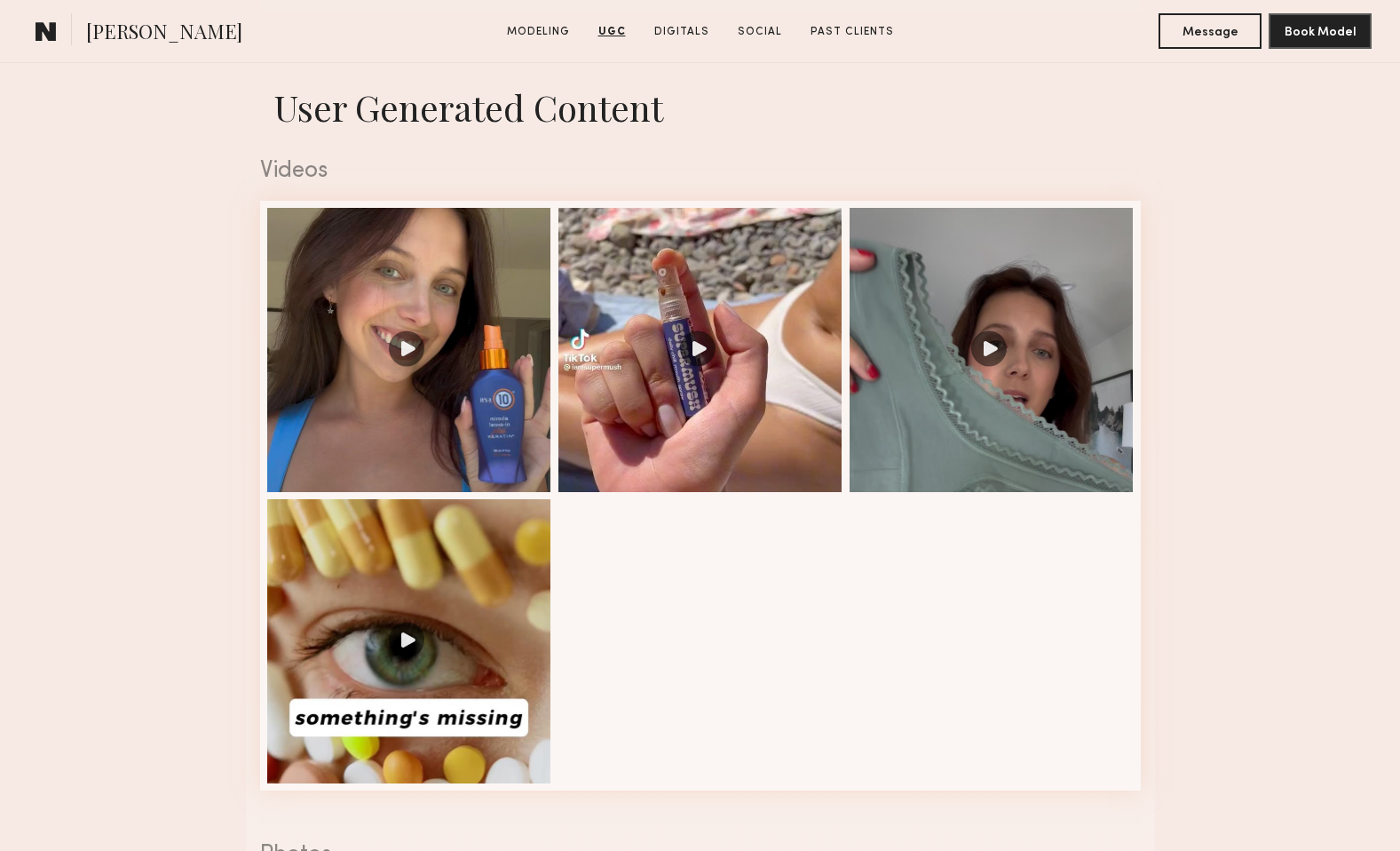
click at [204, 362] on nb-model-profile-ugc-container "User Generated Content Videos 3 of 4 Photos 1 of 3" at bounding box center [700, 644] width 1400 height 1163
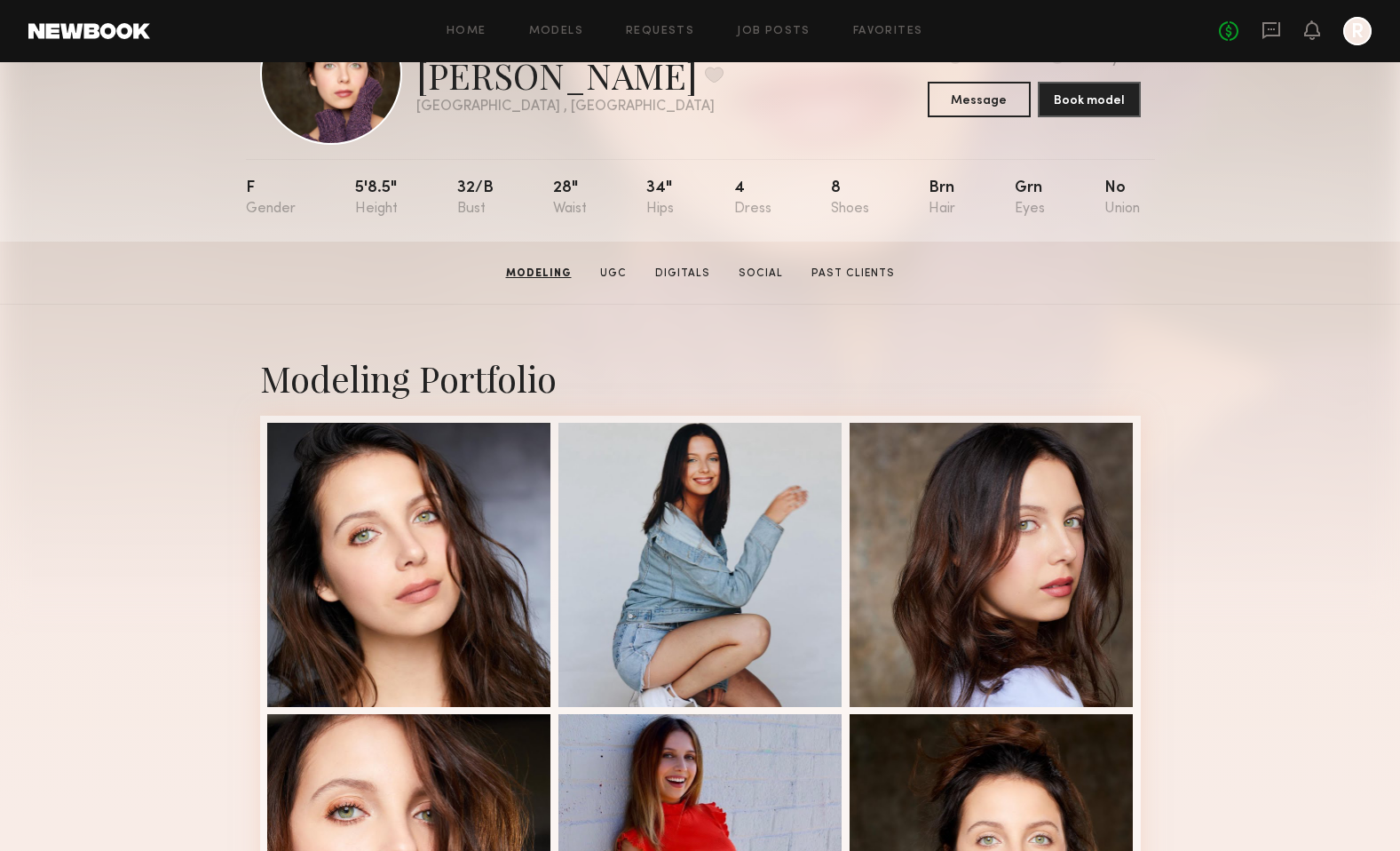
scroll to position [0, 0]
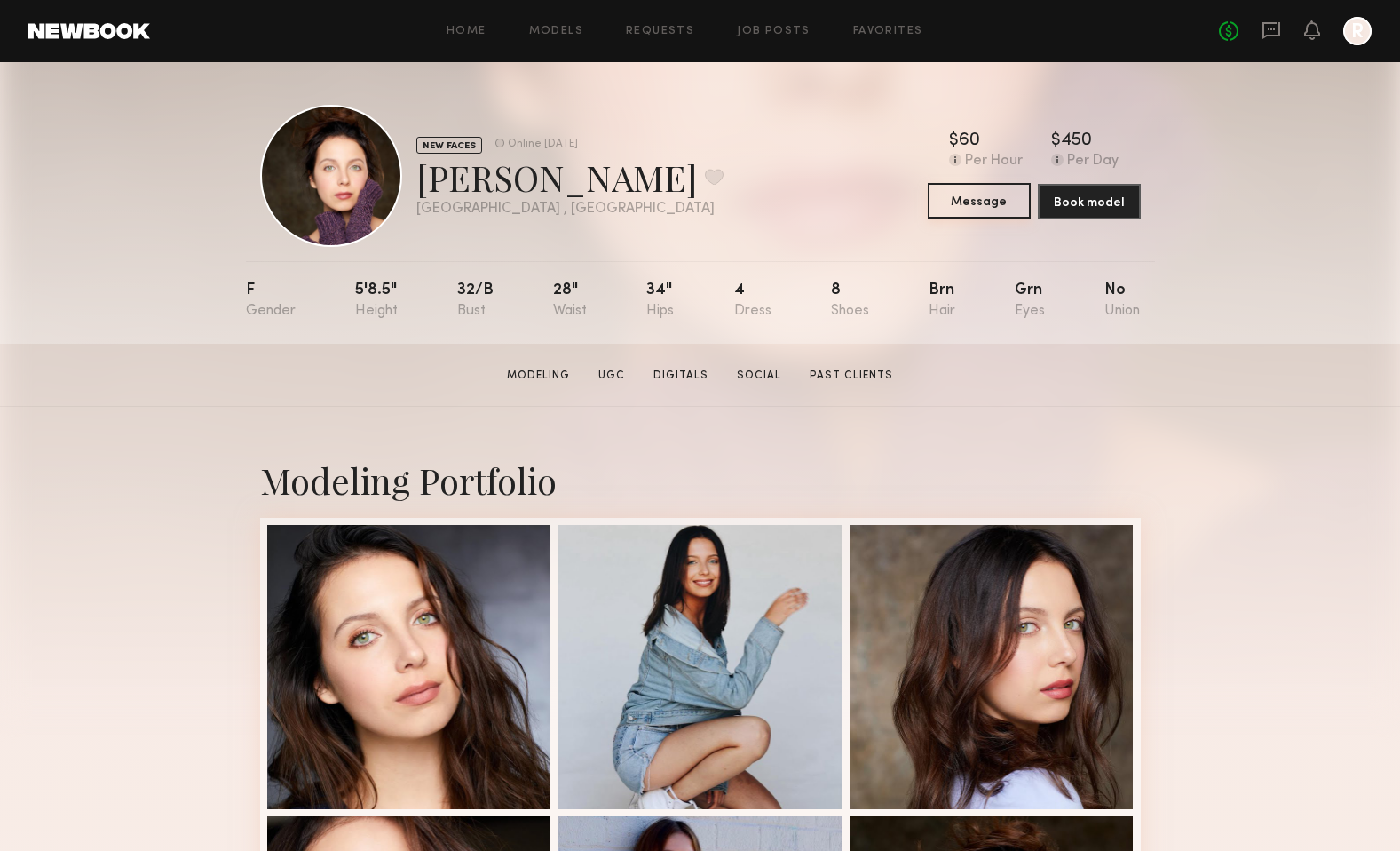
click at [989, 210] on button "Message" at bounding box center [979, 201] width 103 height 35
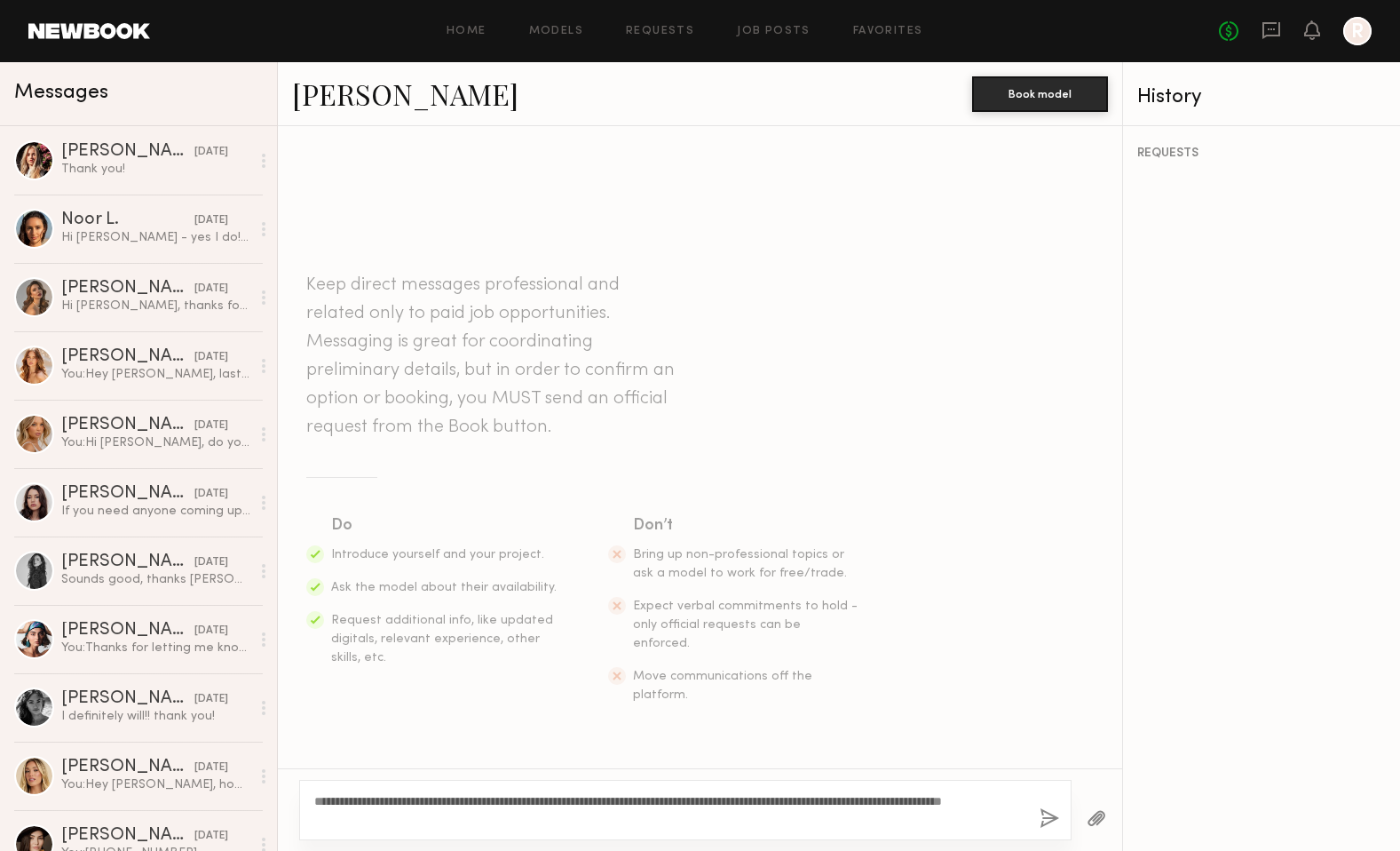
drag, startPoint x: 604, startPoint y: 800, endPoint x: 567, endPoint y: 801, distance: 37.0
click at [566, 801] on textarea "**********" at bounding box center [669, 809] width 711 height 35
click at [689, 806] on textarea "**********" at bounding box center [669, 809] width 711 height 35
click at [599, 803] on textarea "**********" at bounding box center [669, 809] width 711 height 35
drag, startPoint x: 748, startPoint y: 804, endPoint x: 708, endPoint y: 803, distance: 40.0
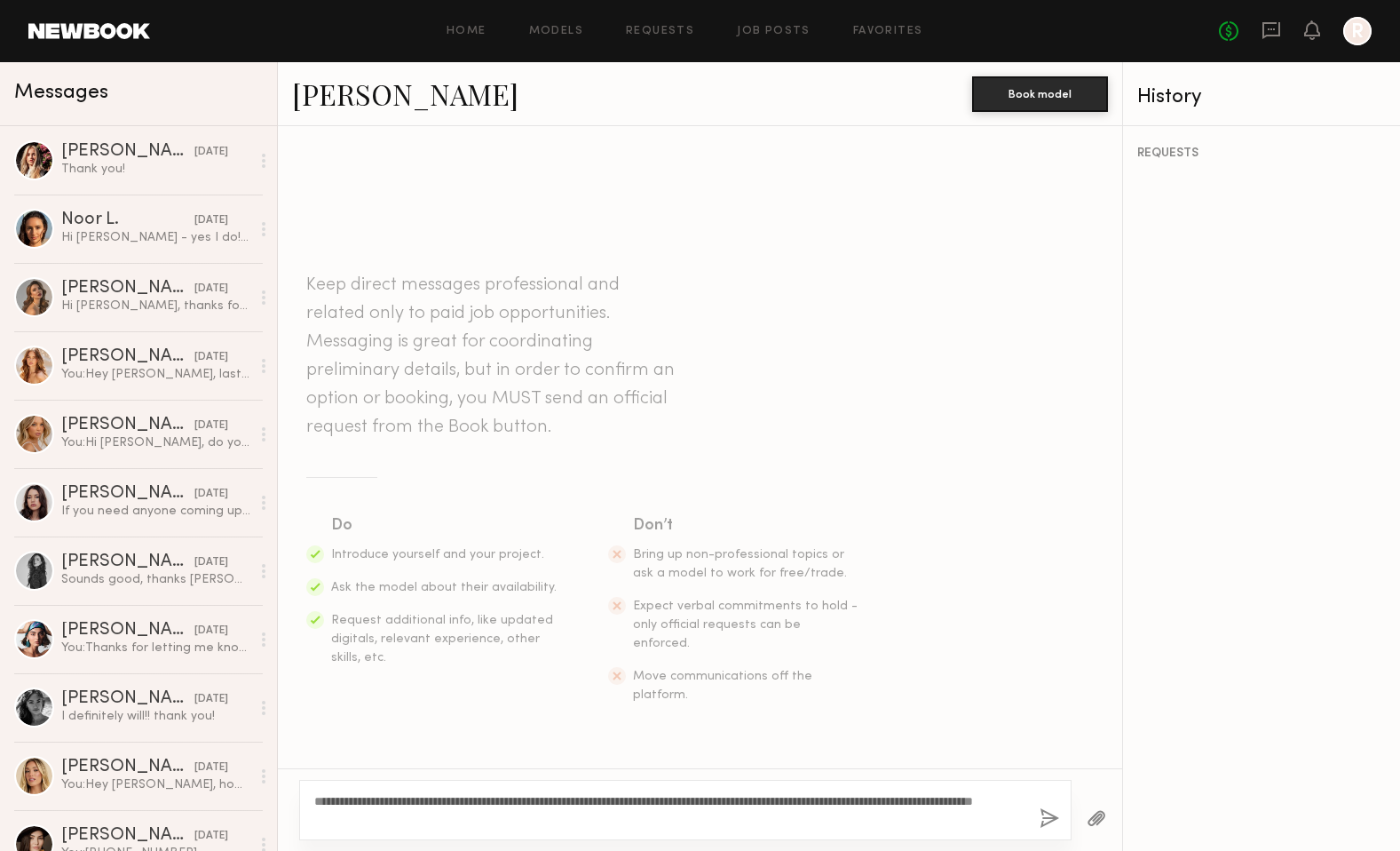
click at [709, 803] on textarea "**********" at bounding box center [669, 809] width 711 height 35
click at [972, 804] on textarea "**********" at bounding box center [669, 809] width 711 height 35
click at [595, 821] on textarea "**********" at bounding box center [669, 809] width 711 height 35
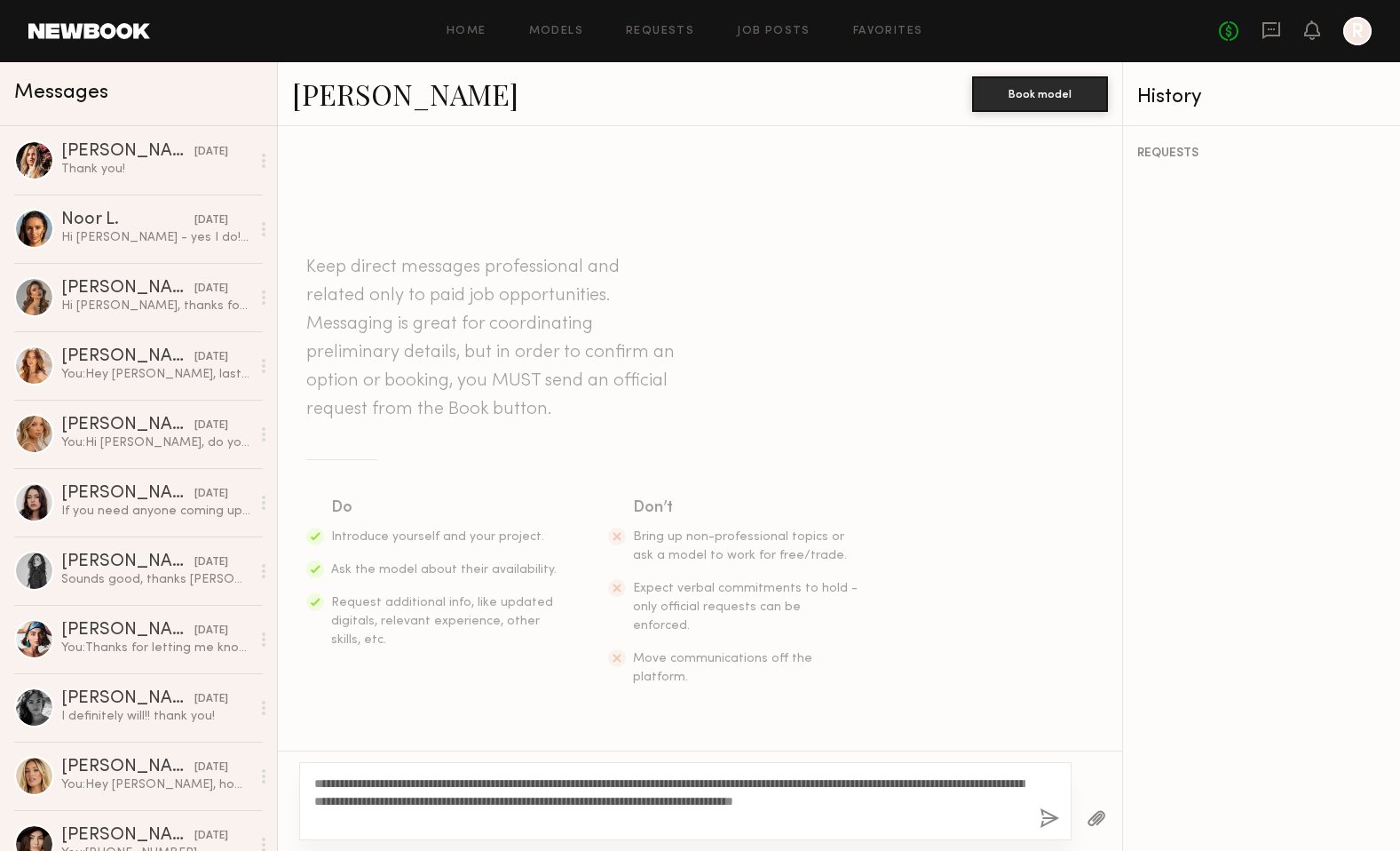
type textarea "**********"
click at [1044, 822] on button "button" at bounding box center [1049, 820] width 19 height 22
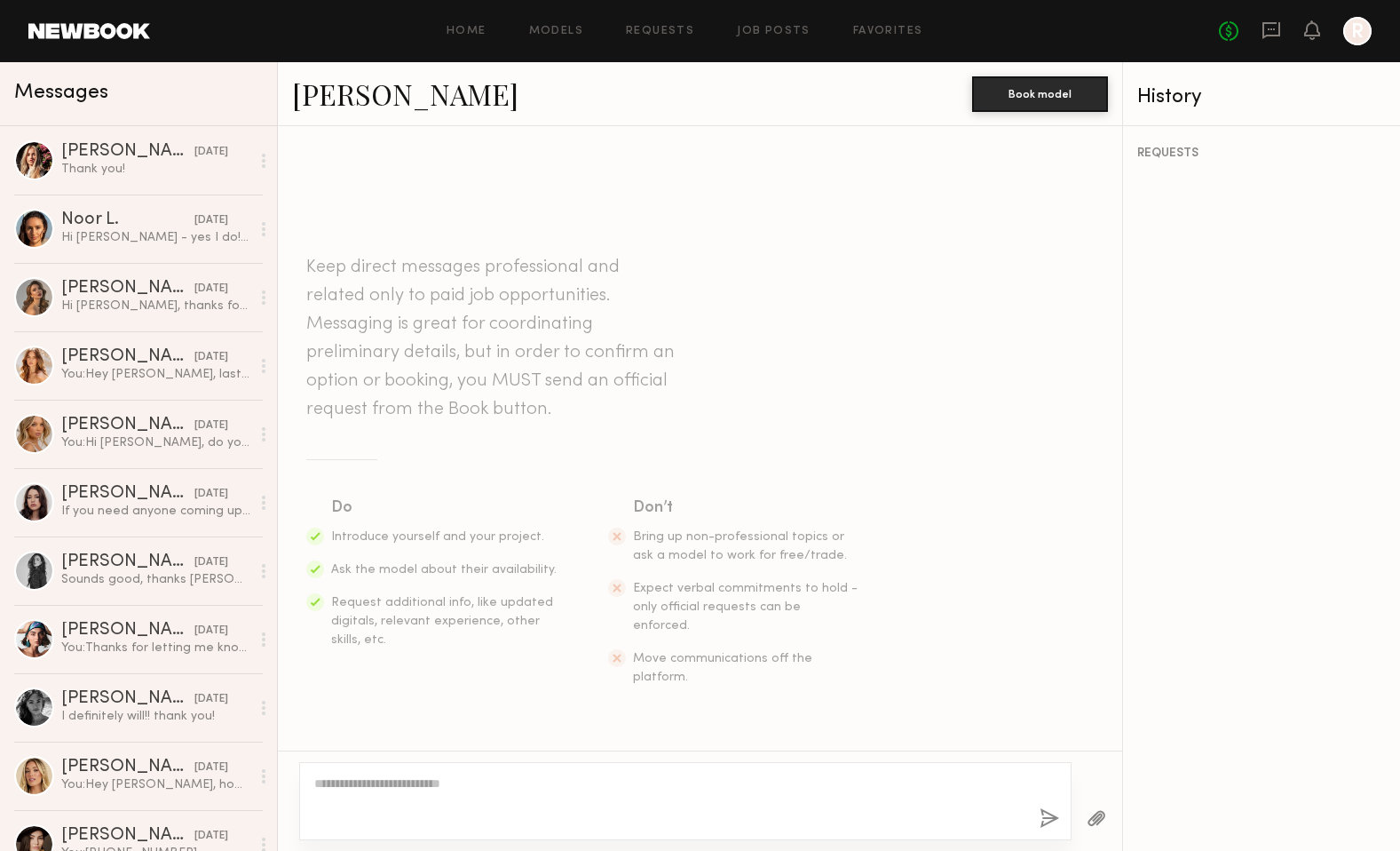
scroll to position [169, 0]
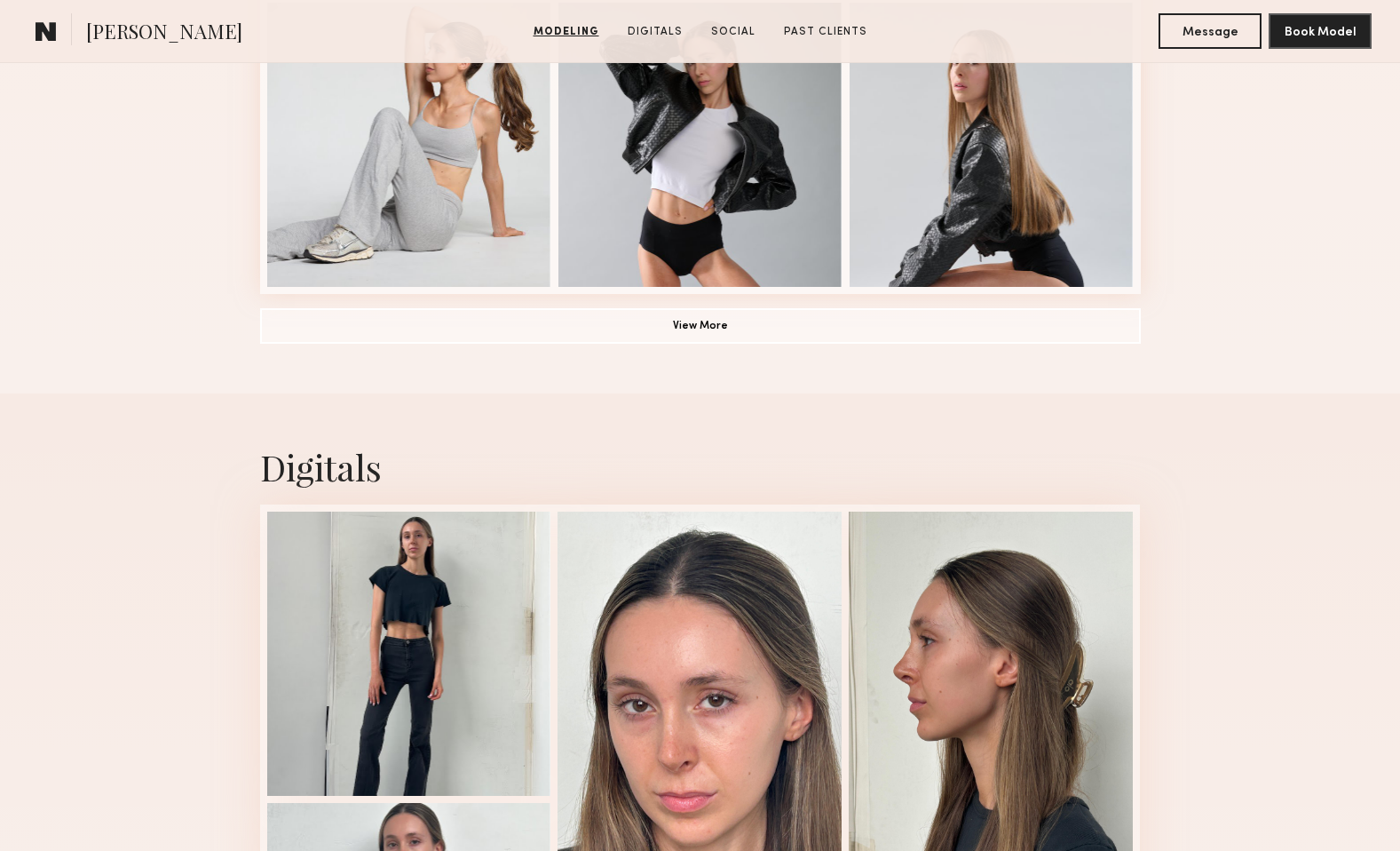
scroll to position [1508, 0]
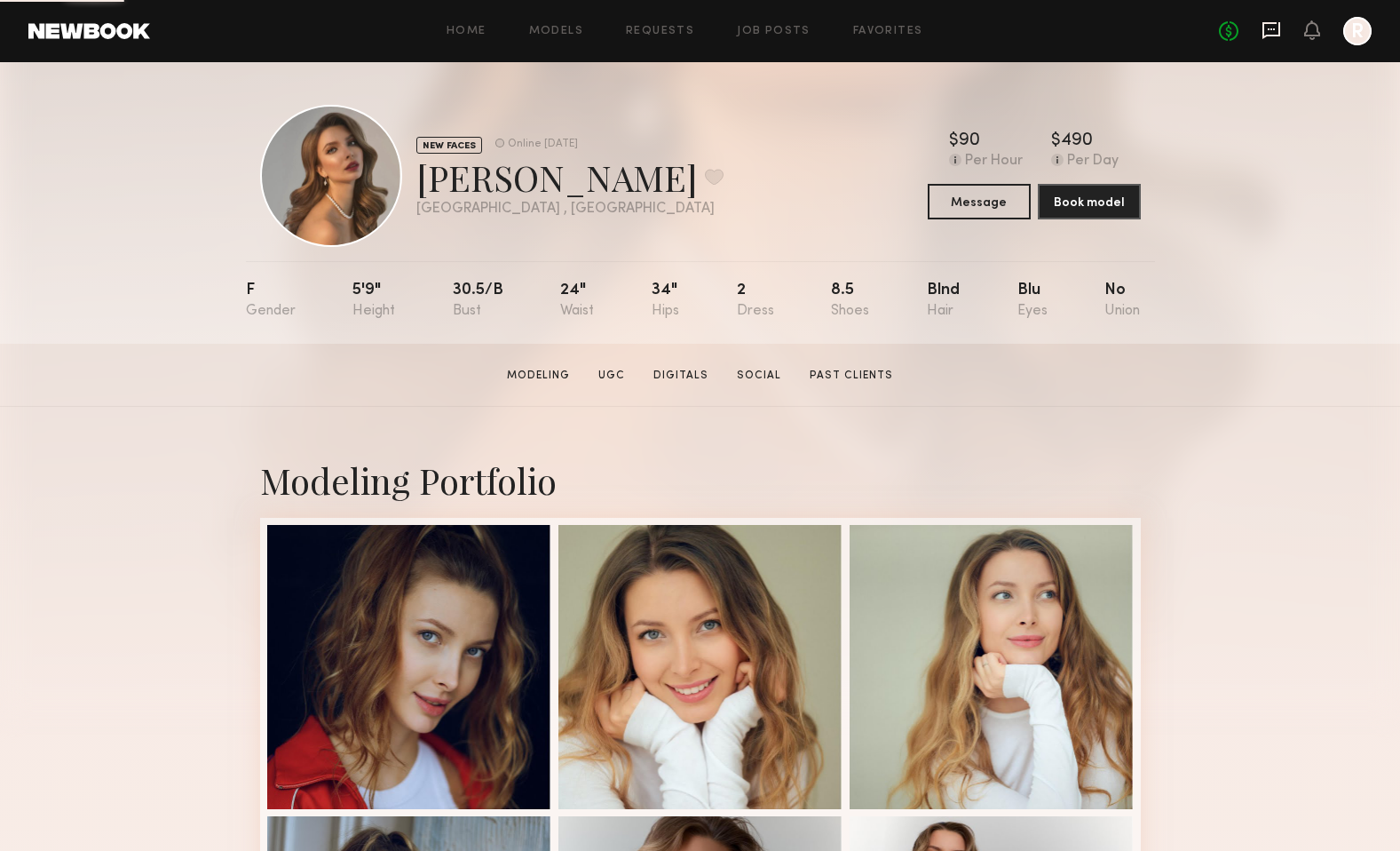
click at [1275, 29] on icon at bounding box center [1271, 30] width 7 height 2
